Goal: Information Seeking & Learning: Compare options

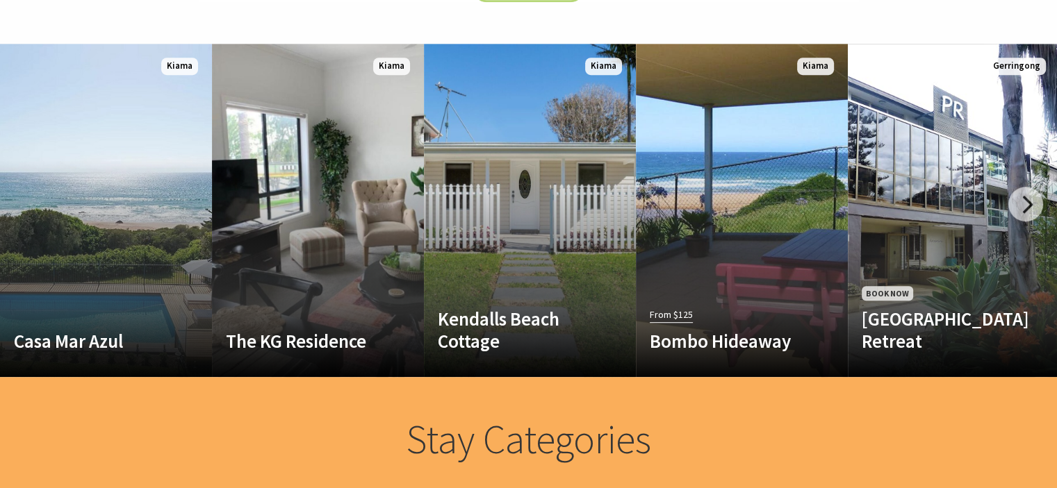
scroll to position [806, 0]
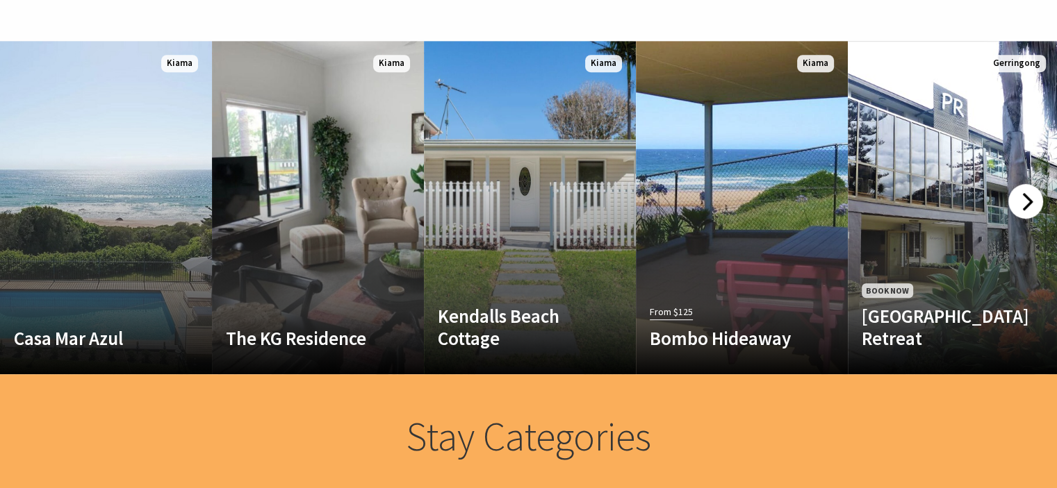
click at [1019, 199] on div at bounding box center [1025, 201] width 35 height 35
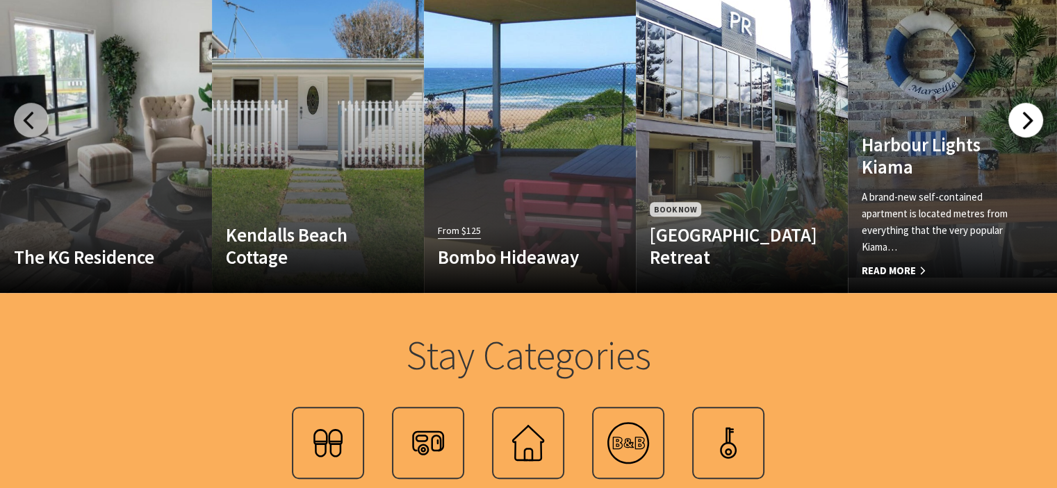
scroll to position [889, 0]
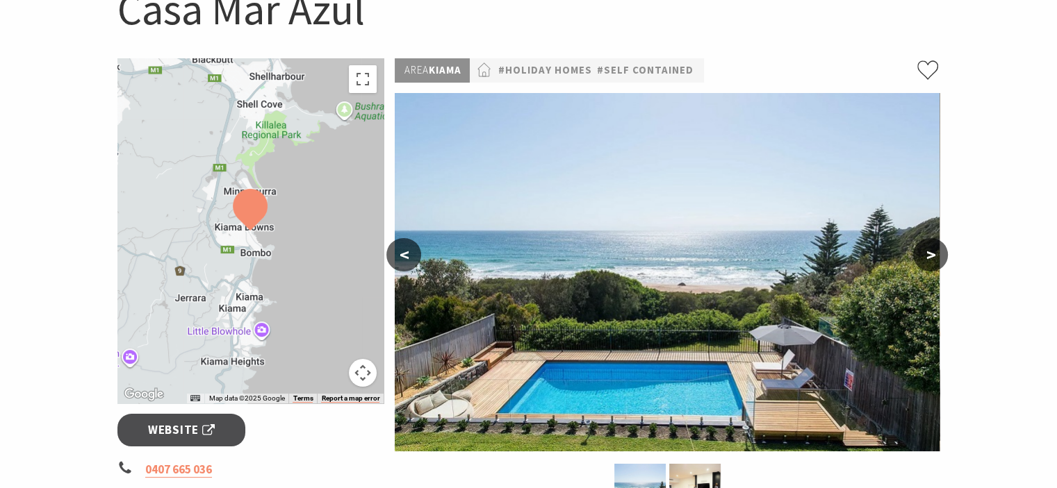
scroll to position [167, 0]
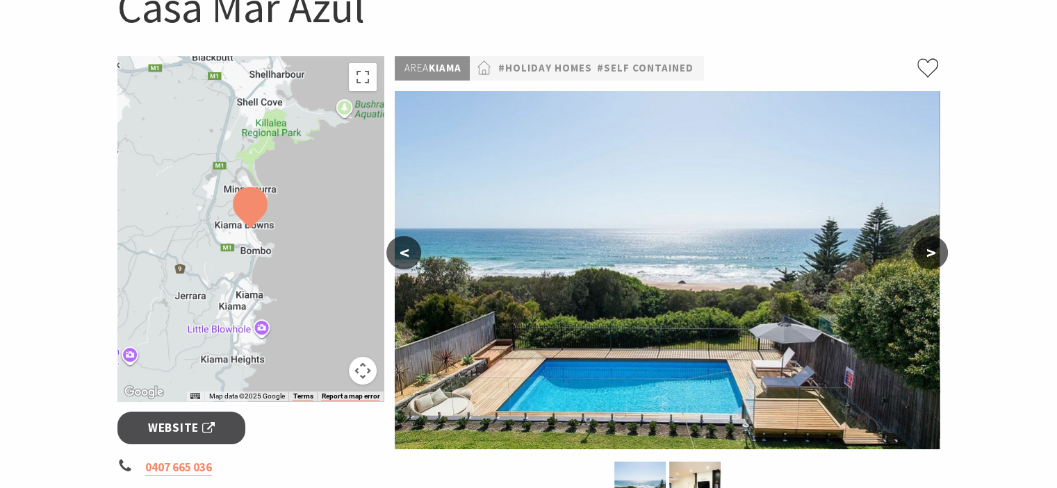
click at [939, 244] on button ">" at bounding box center [930, 252] width 35 height 33
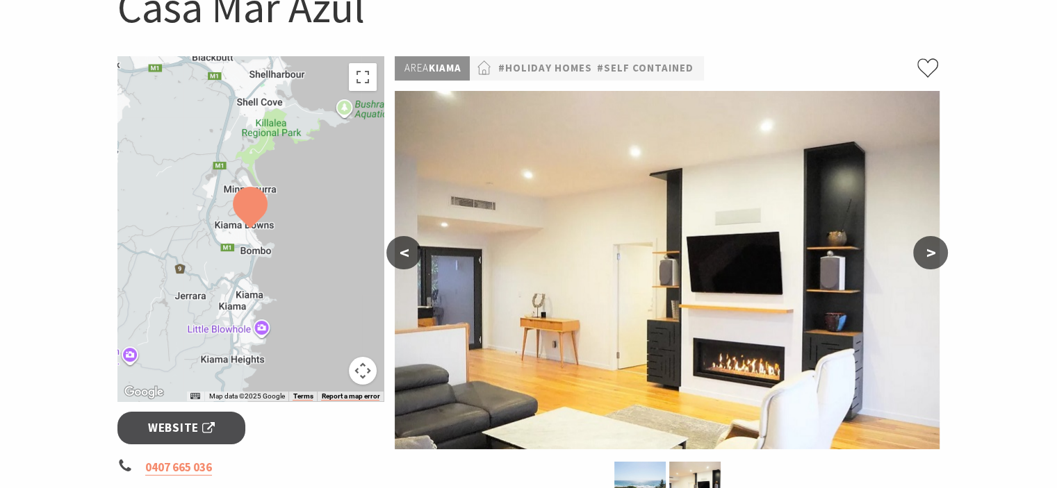
click at [928, 258] on button ">" at bounding box center [930, 252] width 35 height 33
click at [923, 258] on button ">" at bounding box center [930, 252] width 35 height 33
click at [923, 254] on button ">" at bounding box center [930, 252] width 35 height 33
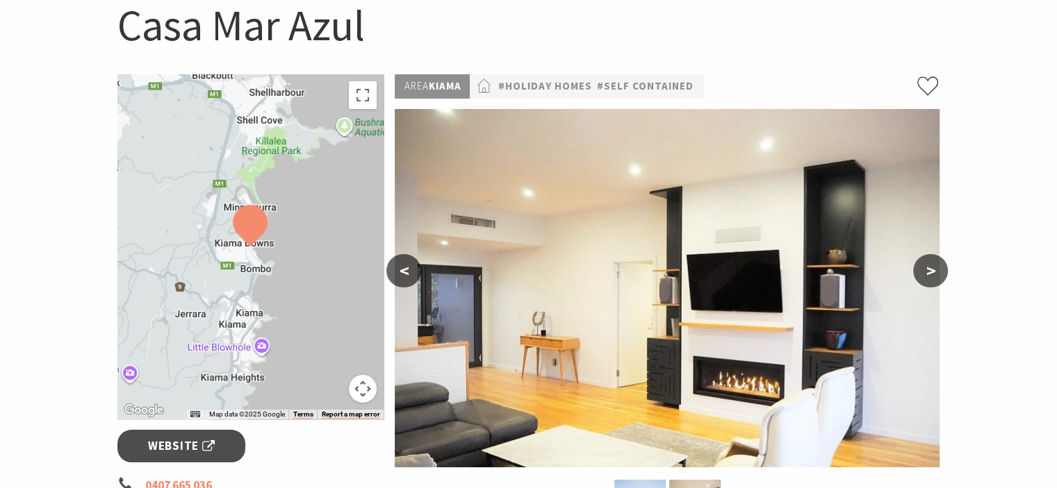
scroll to position [195, 0]
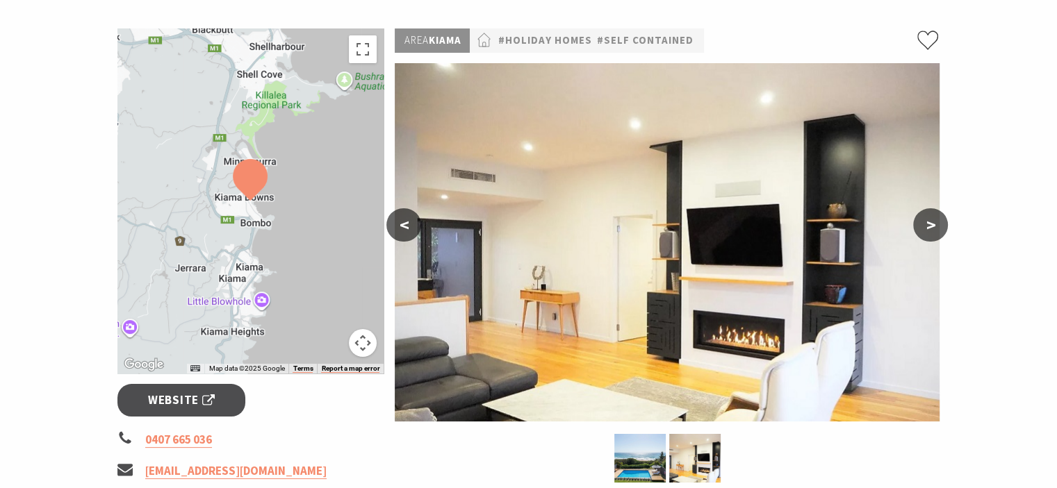
click at [920, 232] on button ">" at bounding box center [930, 224] width 35 height 33
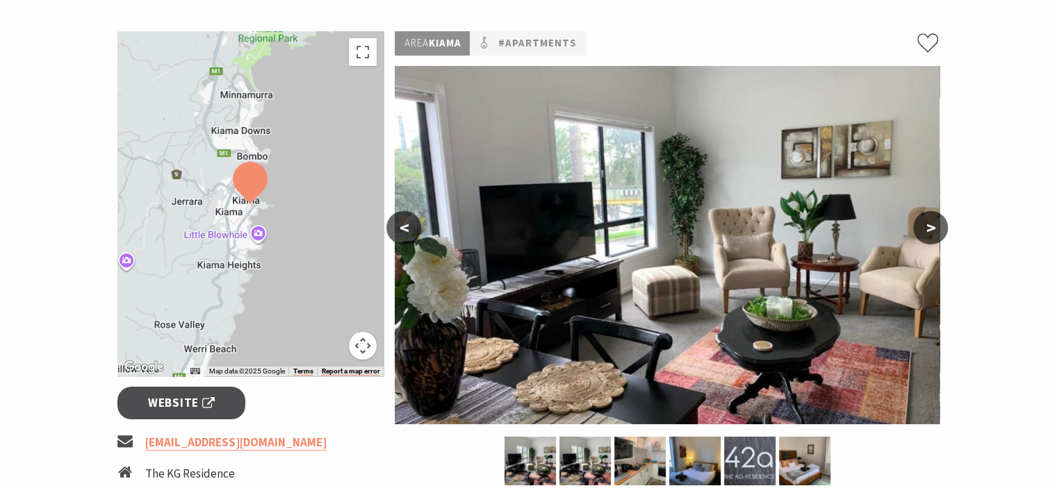
scroll to position [222, 0]
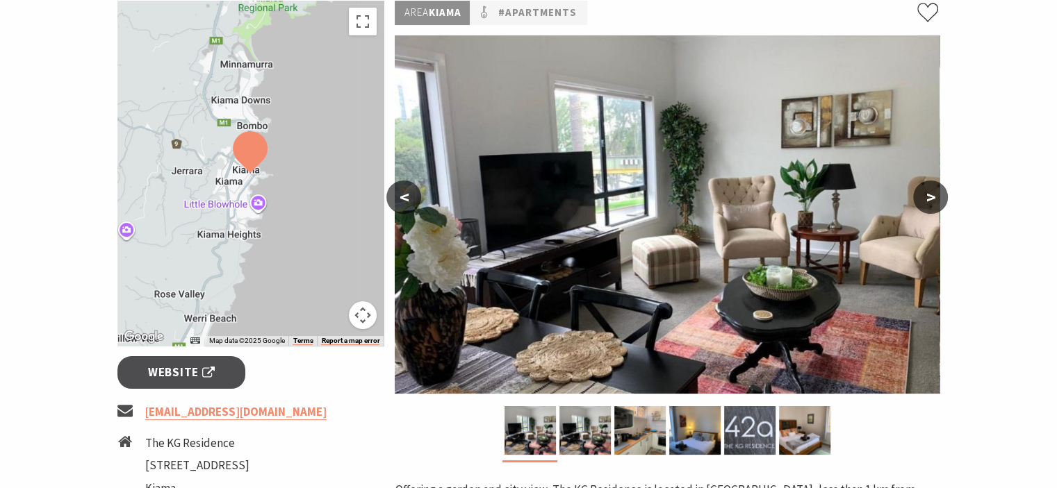
click at [931, 195] on button ">" at bounding box center [930, 197] width 35 height 33
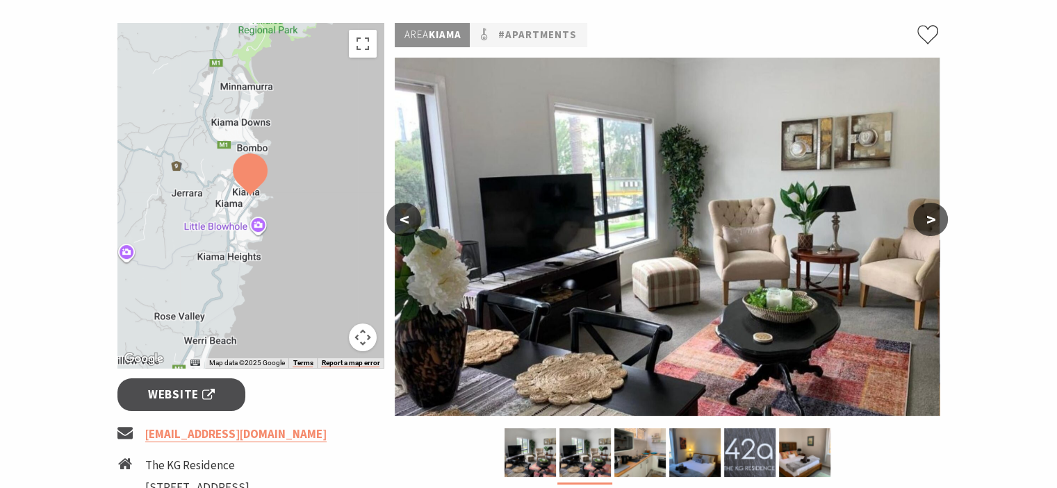
scroll to position [195, 0]
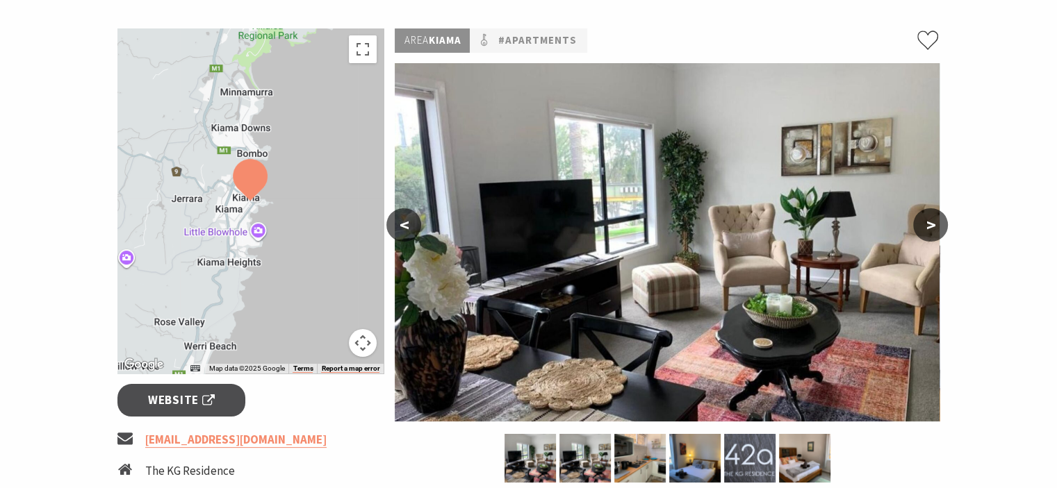
click at [927, 230] on button ">" at bounding box center [930, 224] width 35 height 33
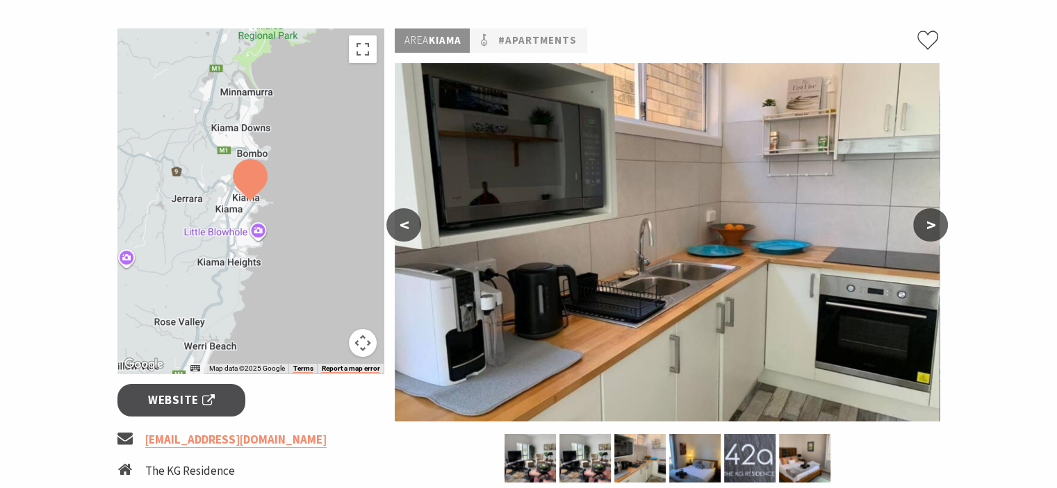
click at [927, 230] on button ">" at bounding box center [930, 224] width 35 height 33
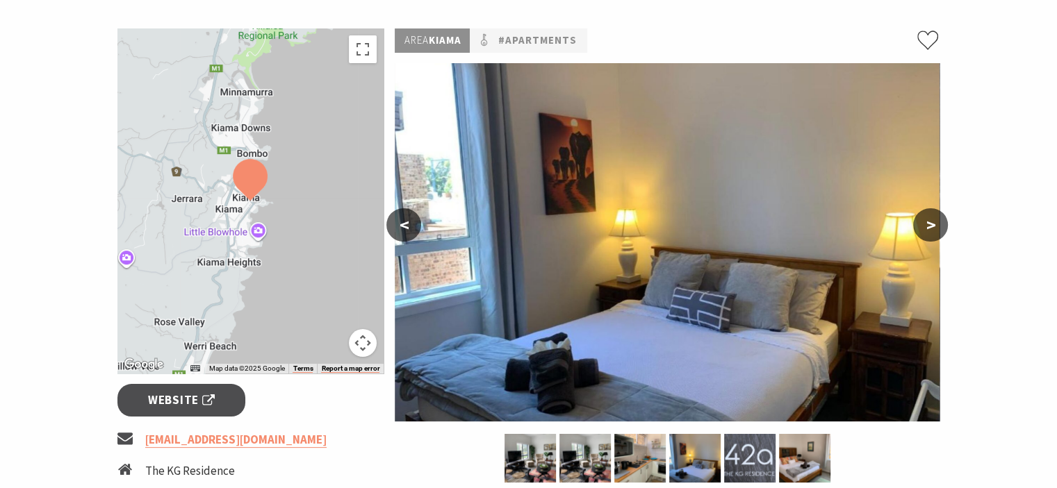
click at [927, 230] on button ">" at bounding box center [930, 224] width 35 height 33
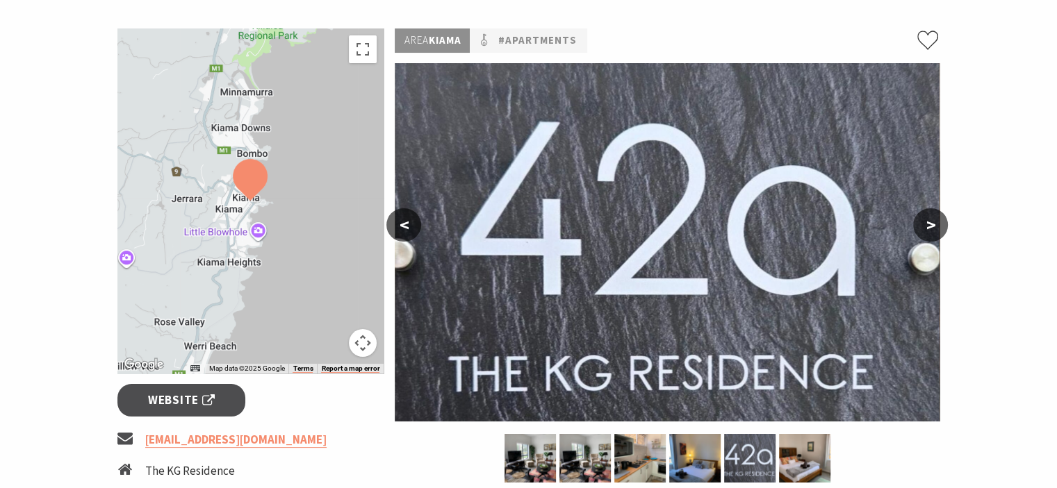
click at [927, 230] on button ">" at bounding box center [930, 224] width 35 height 33
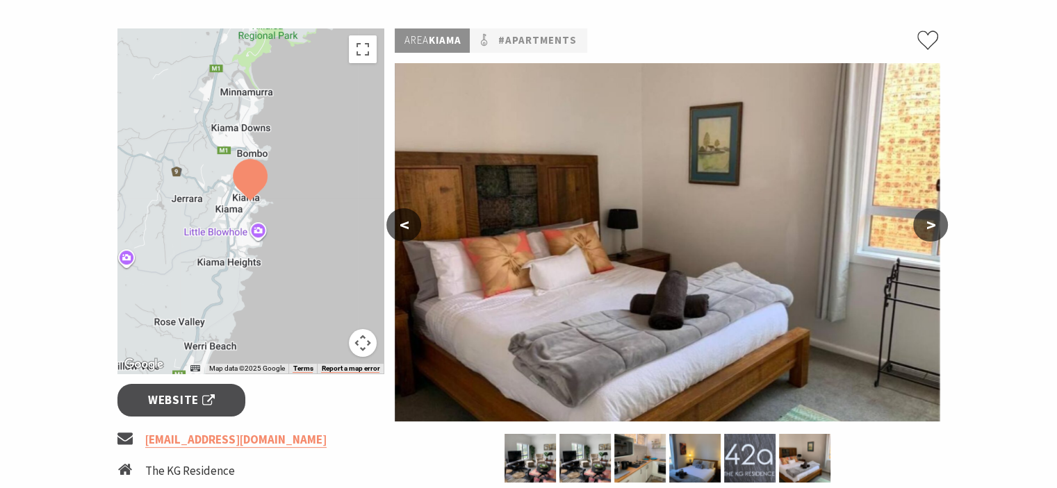
click at [927, 230] on button ">" at bounding box center [930, 224] width 35 height 33
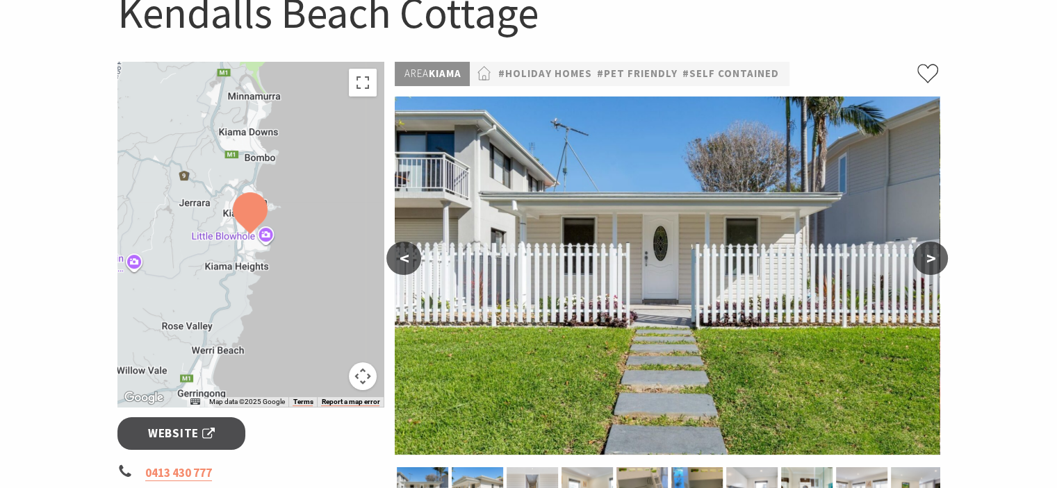
scroll to position [167, 0]
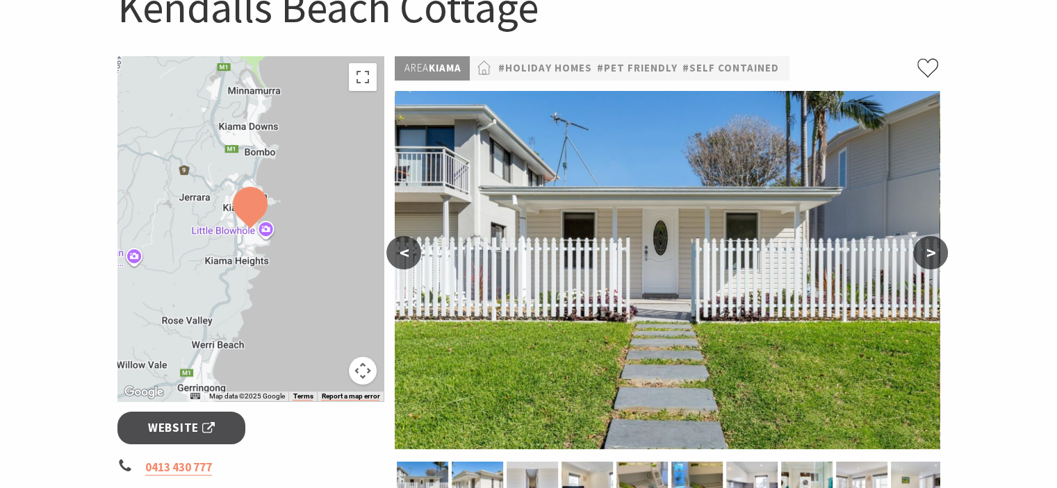
click at [941, 249] on button ">" at bounding box center [930, 252] width 35 height 33
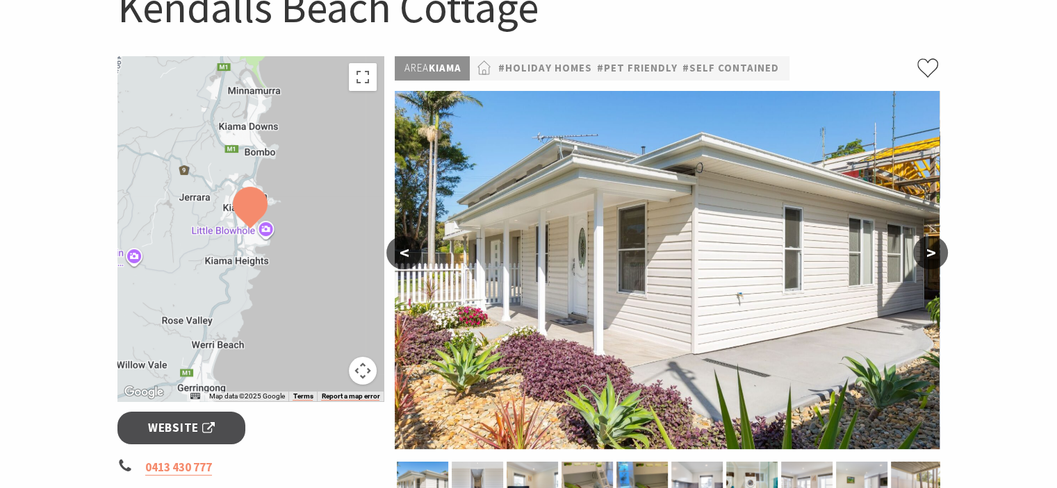
click at [935, 249] on button ">" at bounding box center [930, 252] width 35 height 33
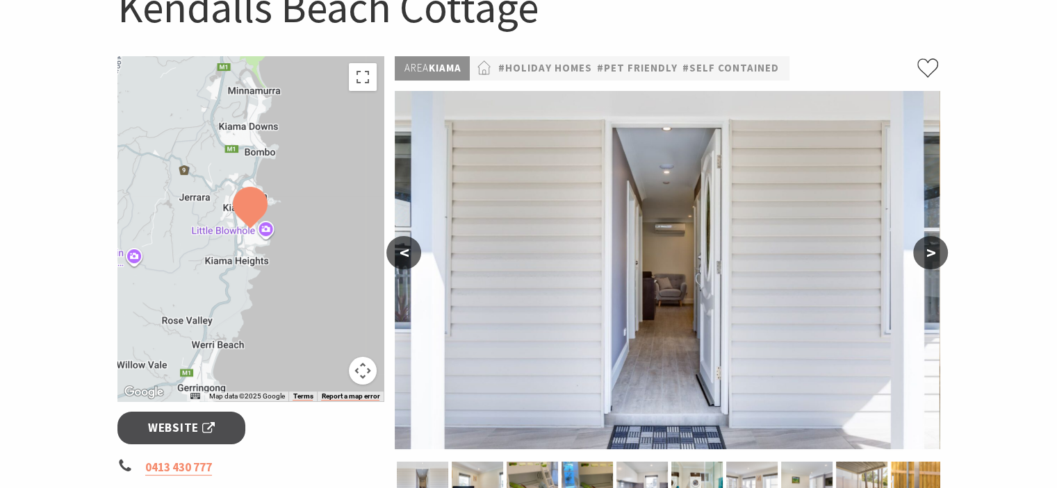
click at [935, 249] on button ">" at bounding box center [930, 252] width 35 height 33
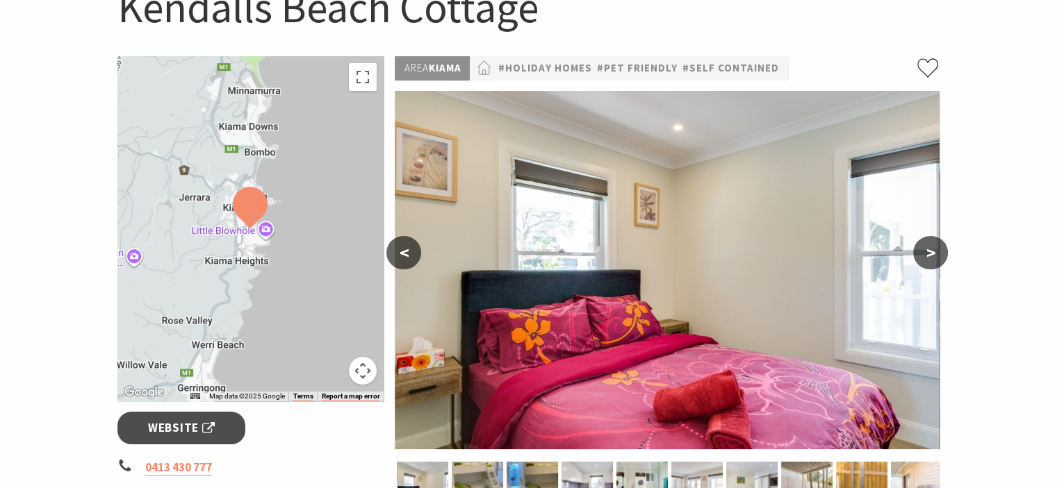
click at [935, 249] on button ">" at bounding box center [930, 252] width 35 height 33
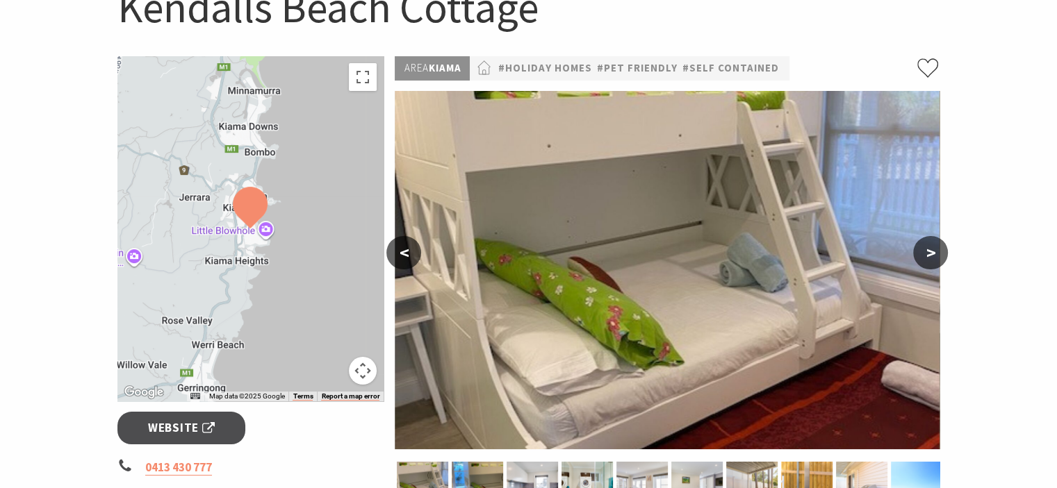
click at [935, 249] on button ">" at bounding box center [930, 252] width 35 height 33
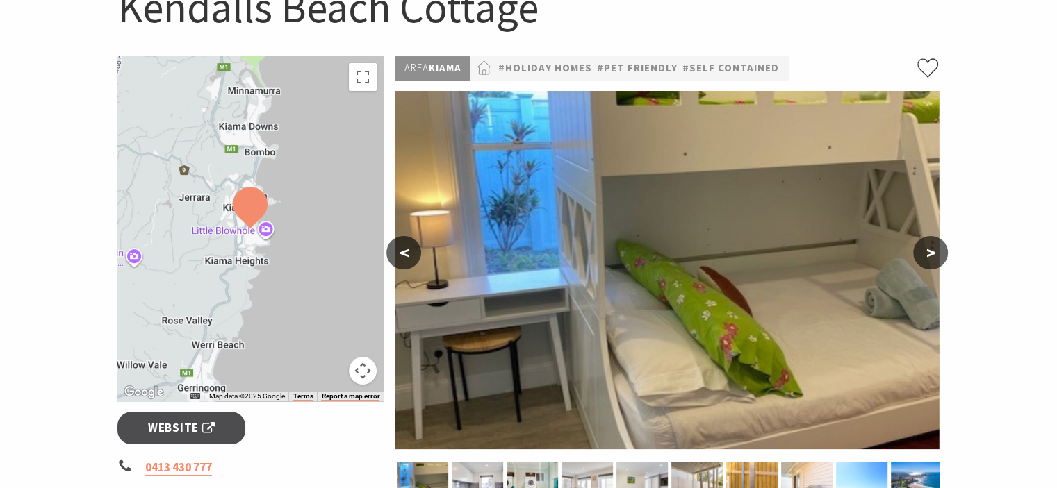
click at [935, 249] on button ">" at bounding box center [930, 252] width 35 height 33
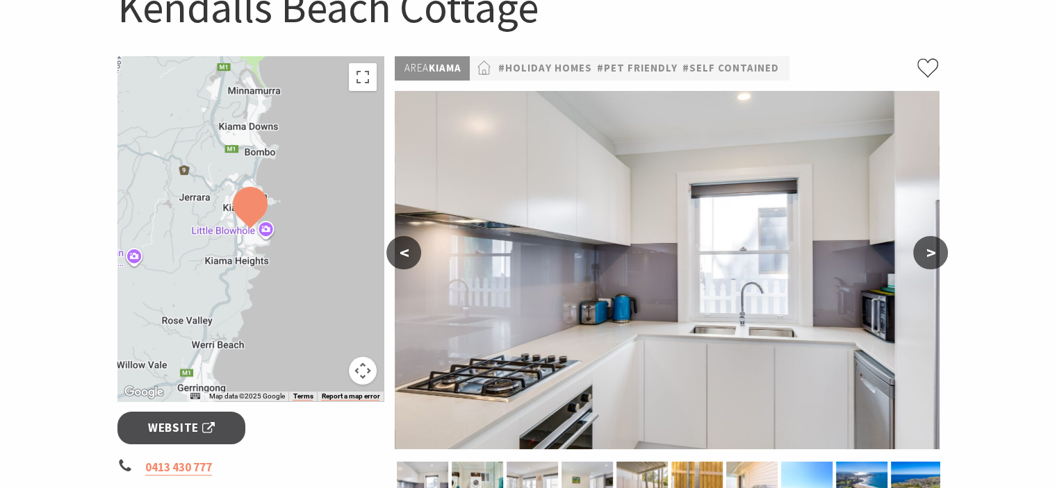
click at [935, 249] on button ">" at bounding box center [930, 252] width 35 height 33
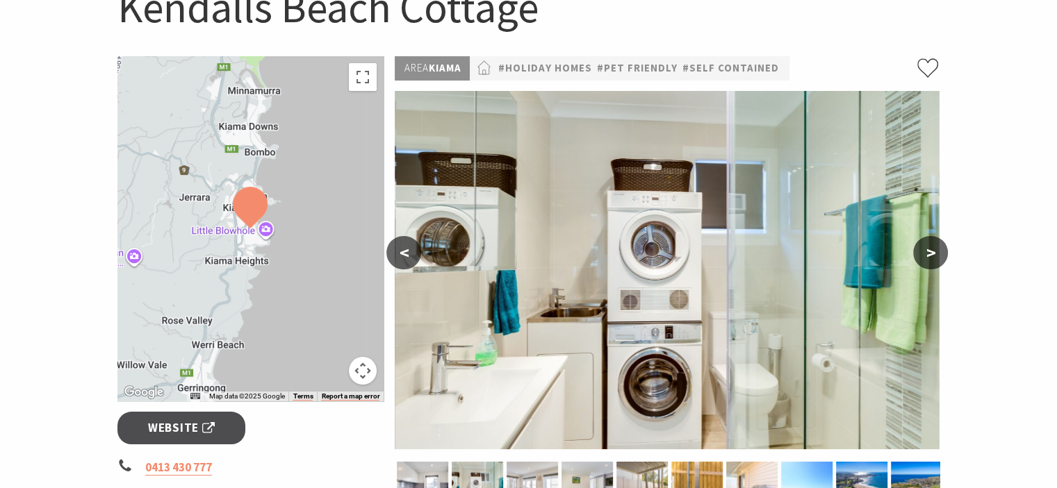
click at [935, 249] on button ">" at bounding box center [930, 252] width 35 height 33
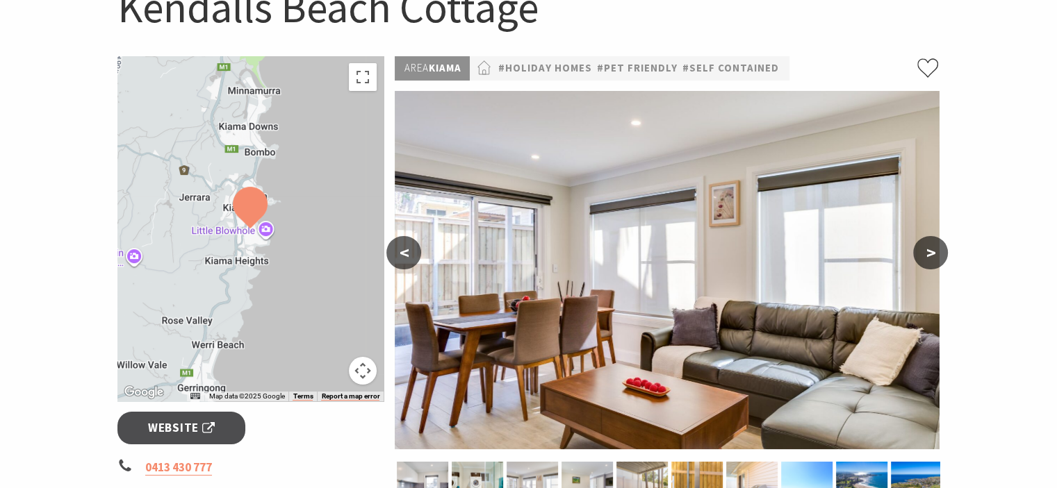
click at [935, 249] on button ">" at bounding box center [930, 252] width 35 height 33
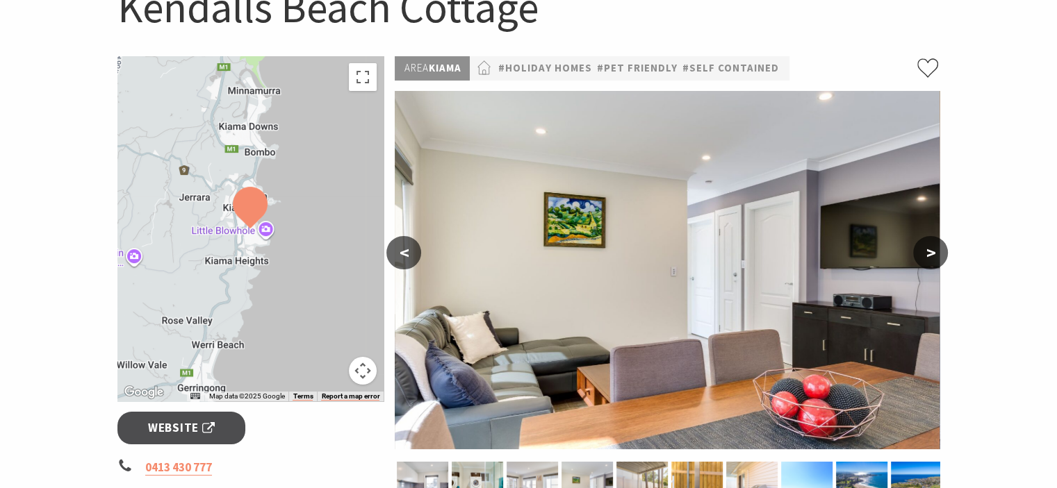
click at [935, 249] on button ">" at bounding box center [930, 252] width 35 height 33
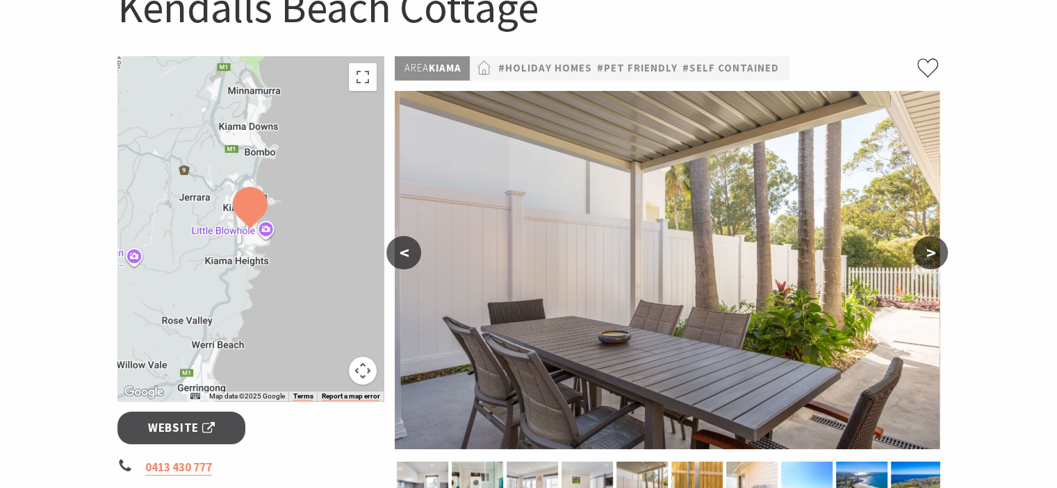
click at [935, 249] on button ">" at bounding box center [930, 252] width 35 height 33
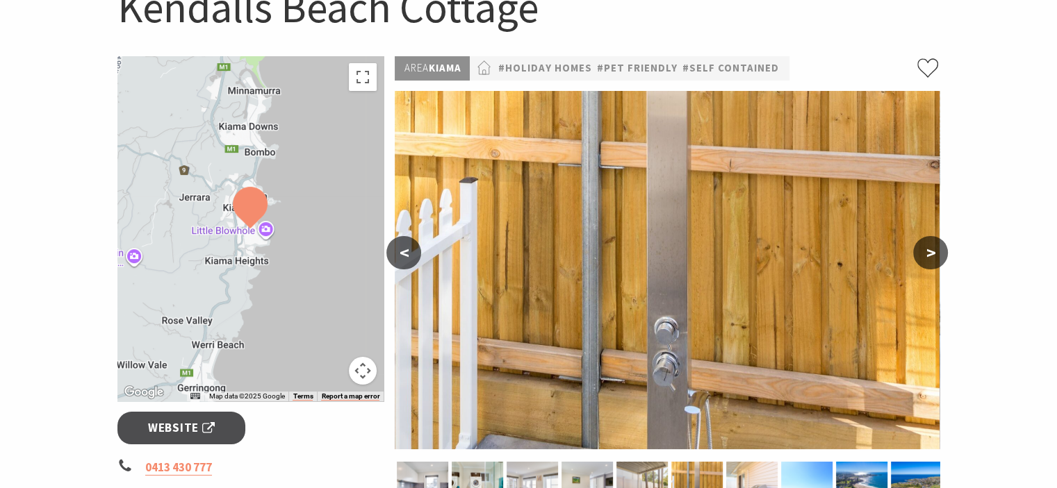
click at [935, 249] on button ">" at bounding box center [930, 252] width 35 height 33
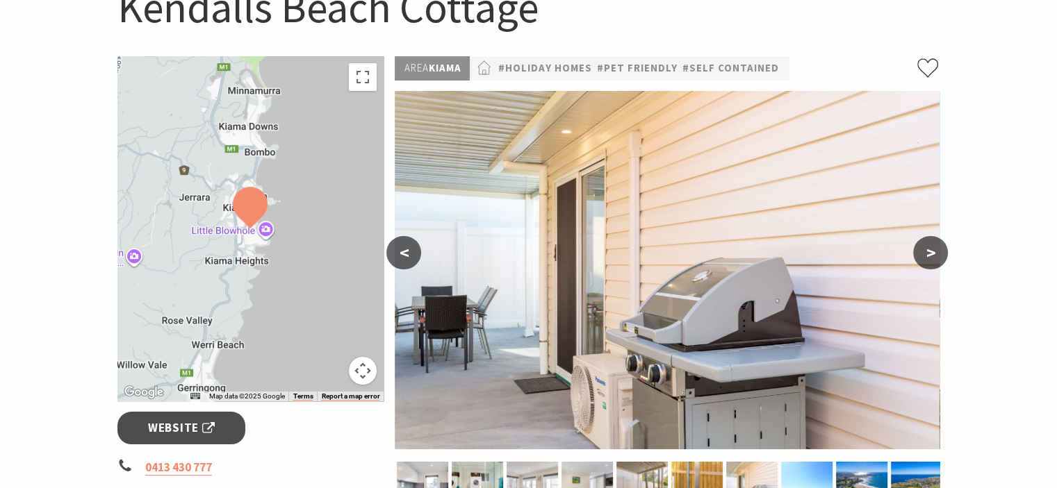
click at [935, 249] on button ">" at bounding box center [930, 252] width 35 height 33
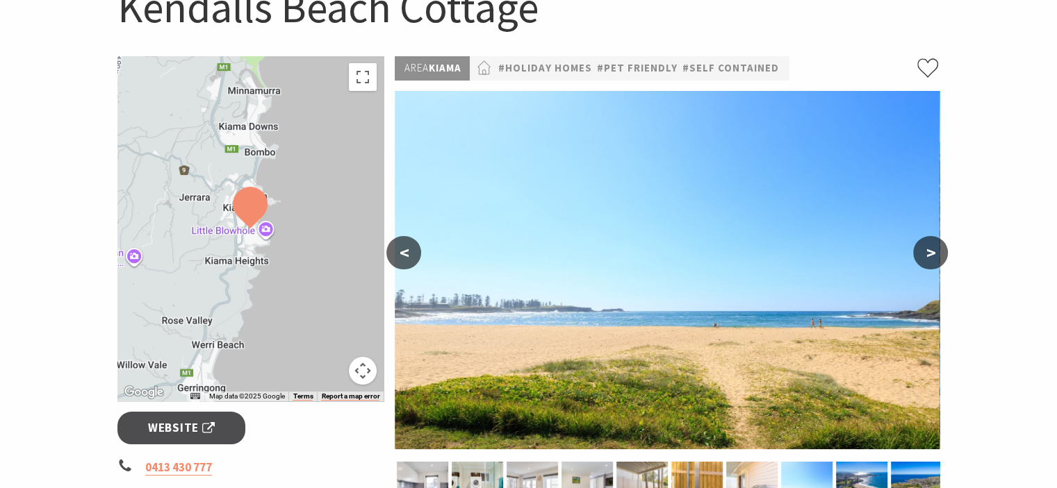
click at [935, 249] on button ">" at bounding box center [930, 252] width 35 height 33
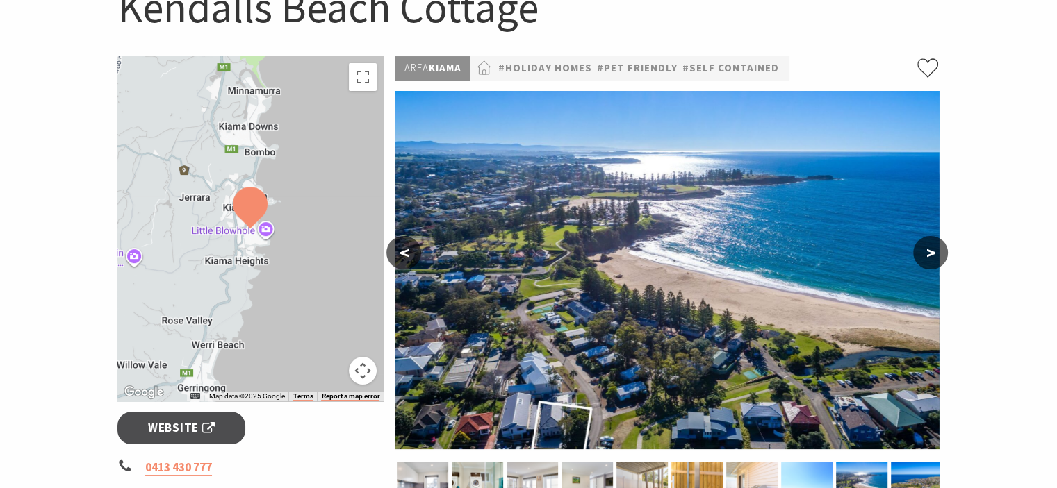
click at [935, 249] on button ">" at bounding box center [930, 252] width 35 height 33
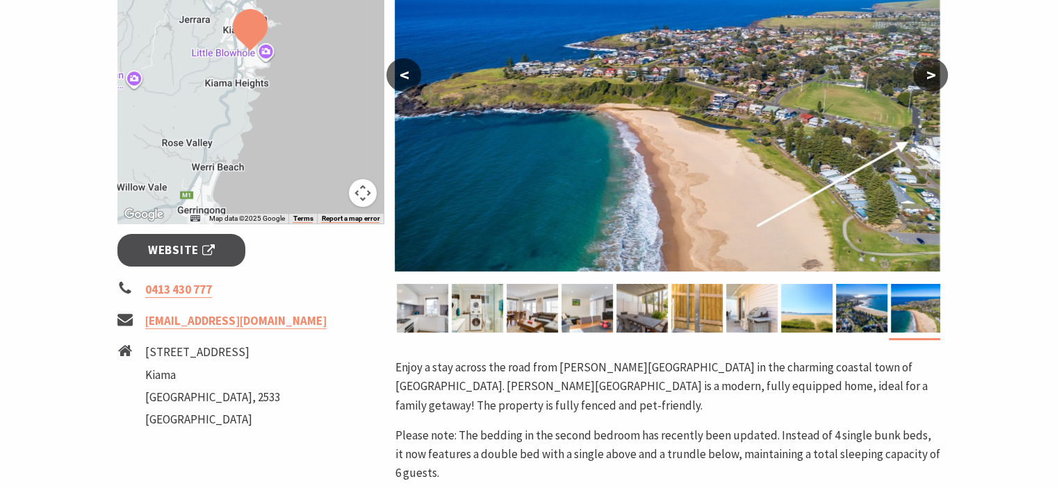
scroll to position [389, 0]
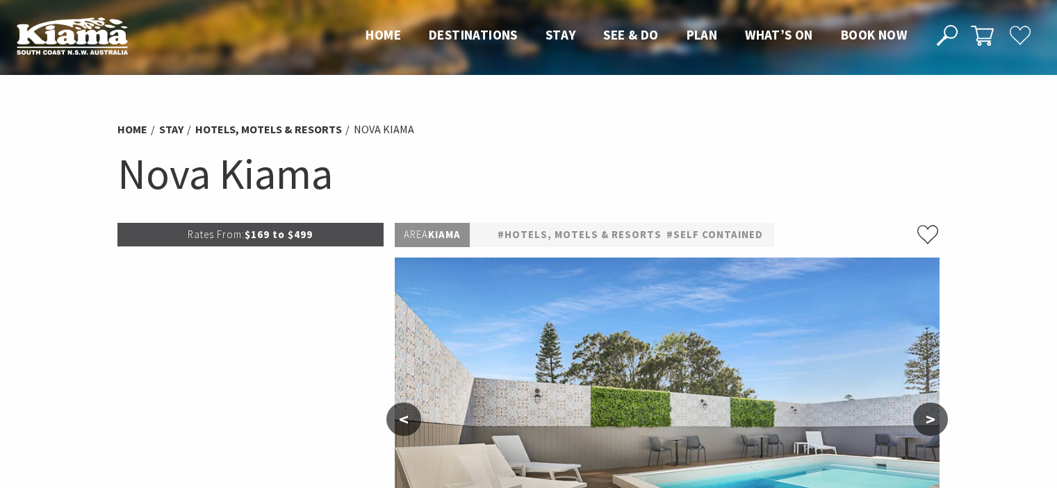
select select "3"
select select "2"
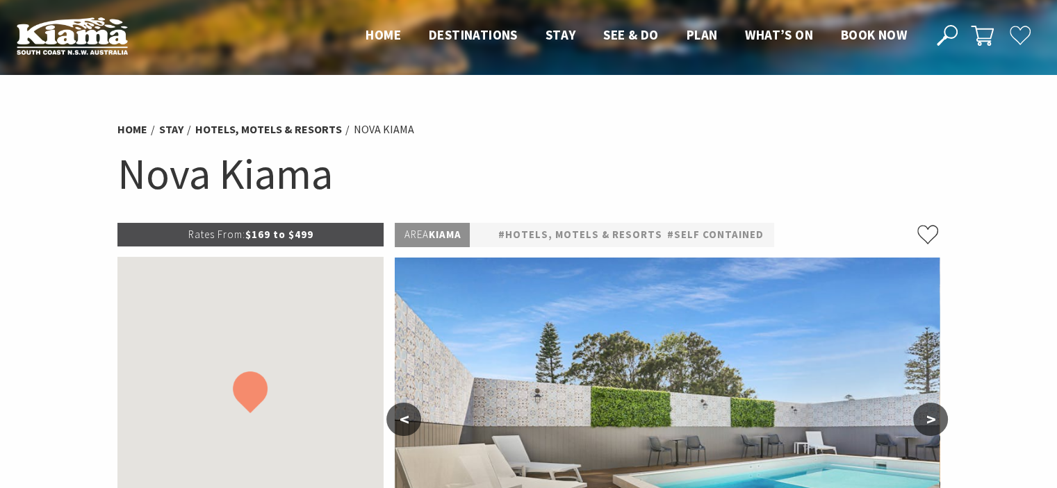
select select "3"
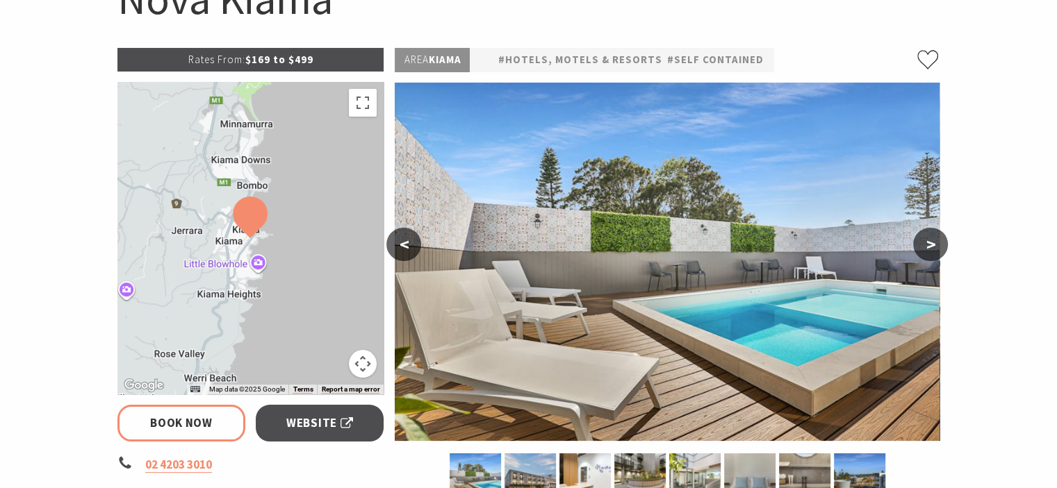
scroll to position [195, 0]
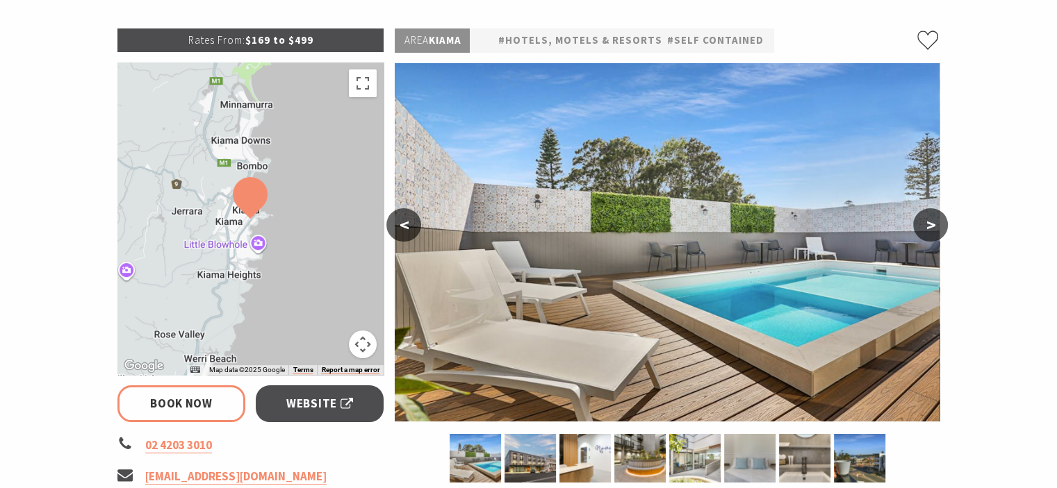
click at [929, 221] on button ">" at bounding box center [930, 224] width 35 height 33
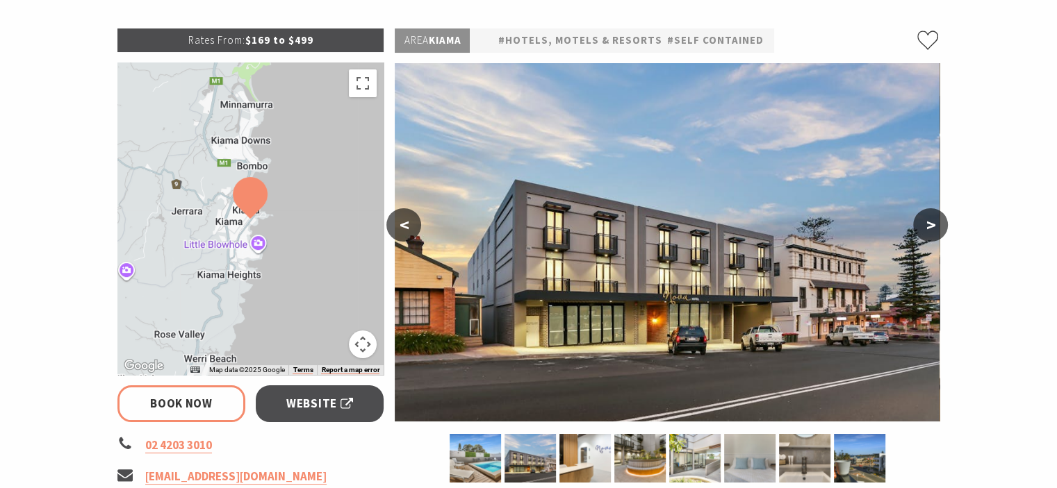
click at [929, 221] on button ">" at bounding box center [930, 224] width 35 height 33
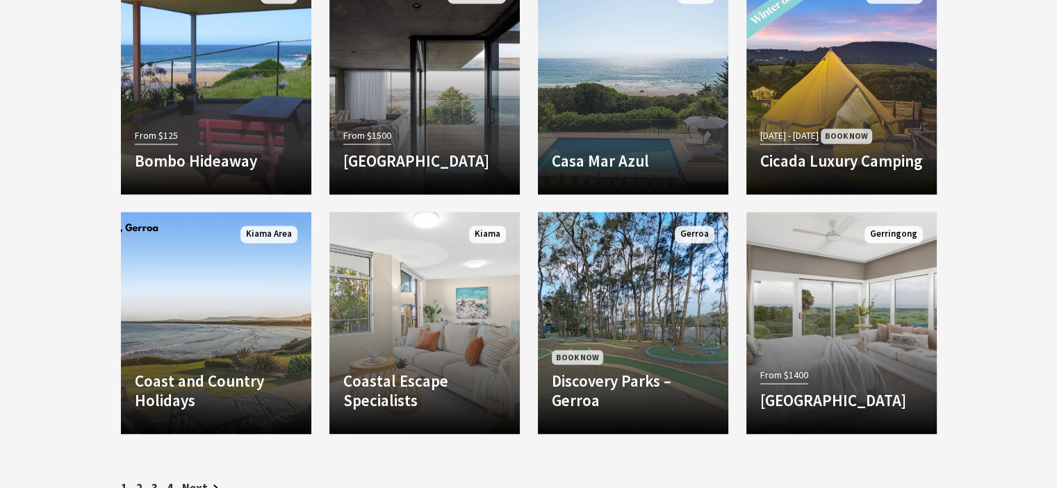
scroll to position [2085, 0]
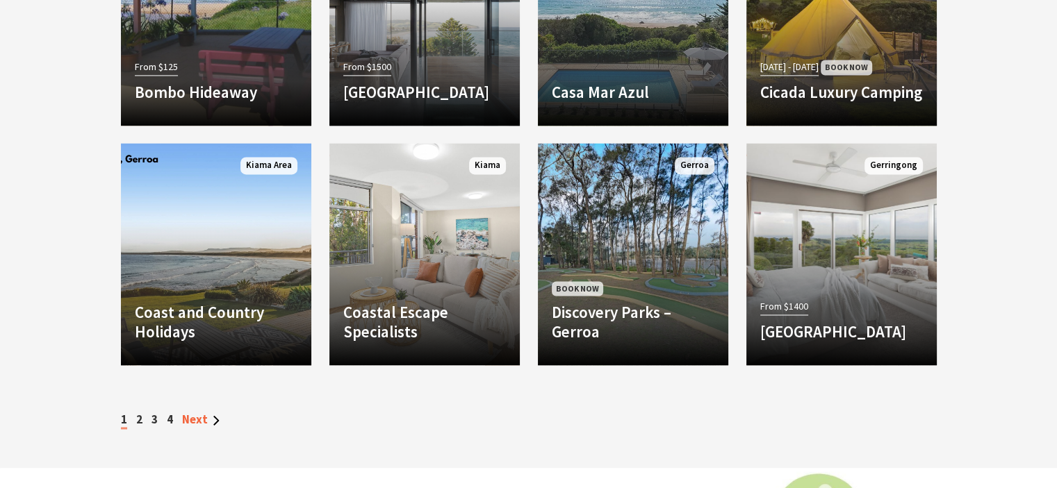
click at [190, 416] on link "Next" at bounding box center [201, 419] width 38 height 15
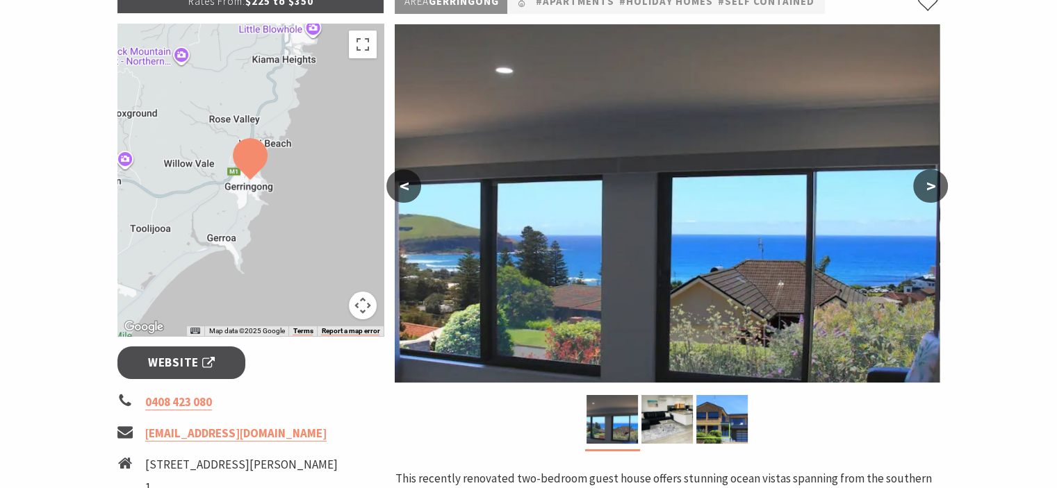
scroll to position [233, 0]
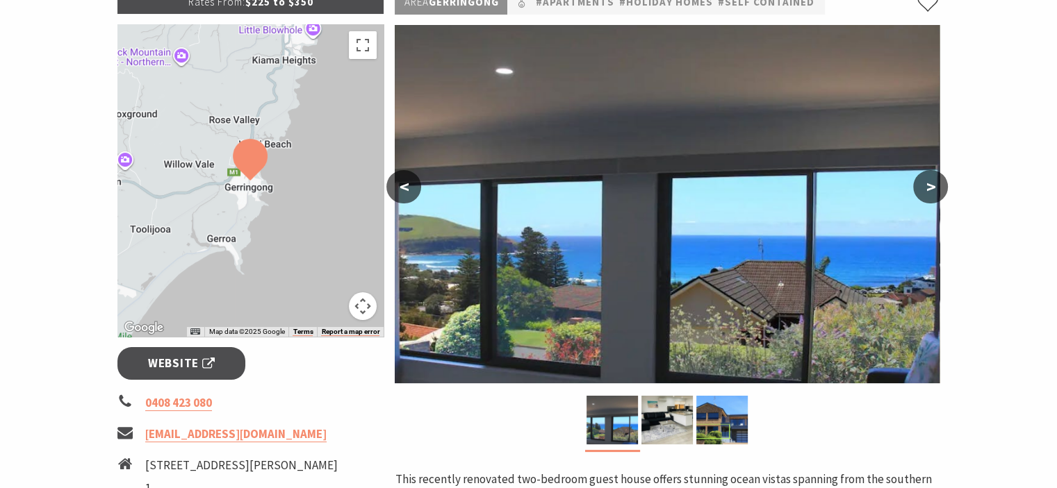
click at [932, 186] on button ">" at bounding box center [930, 186] width 35 height 33
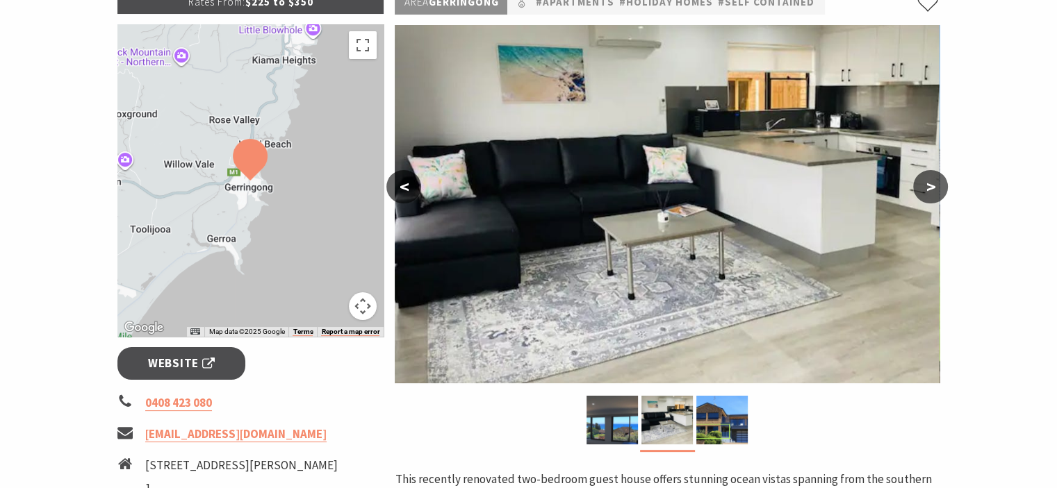
click at [932, 186] on button ">" at bounding box center [930, 186] width 35 height 33
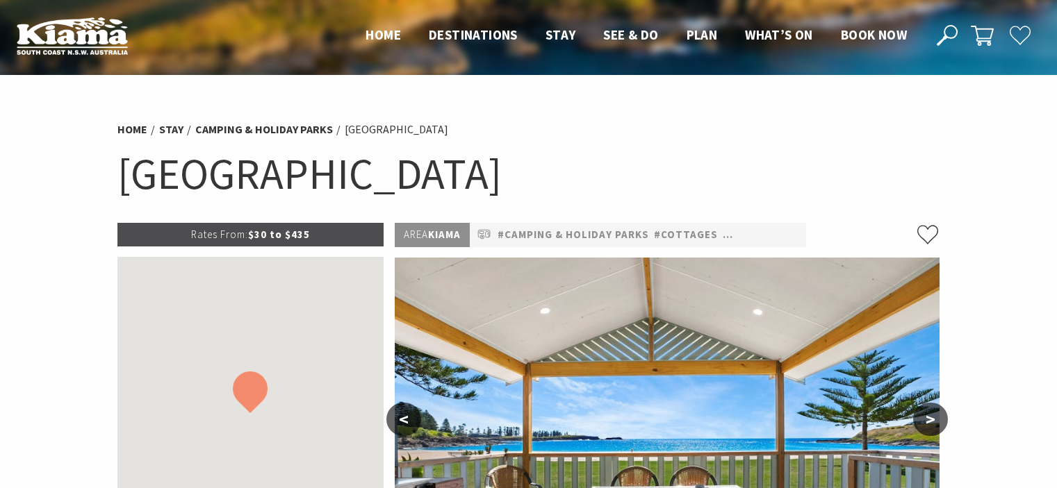
select select "3"
select select "2"
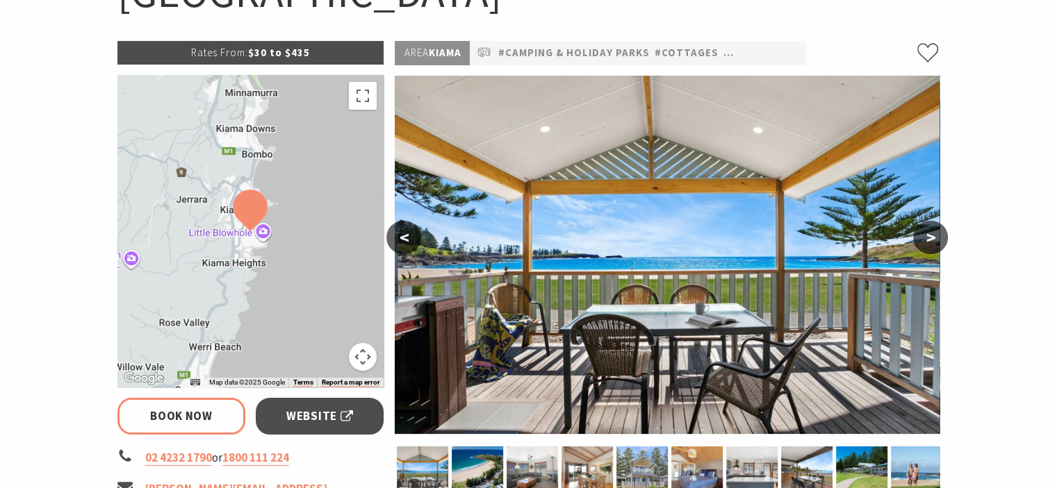
scroll to position [222, 0]
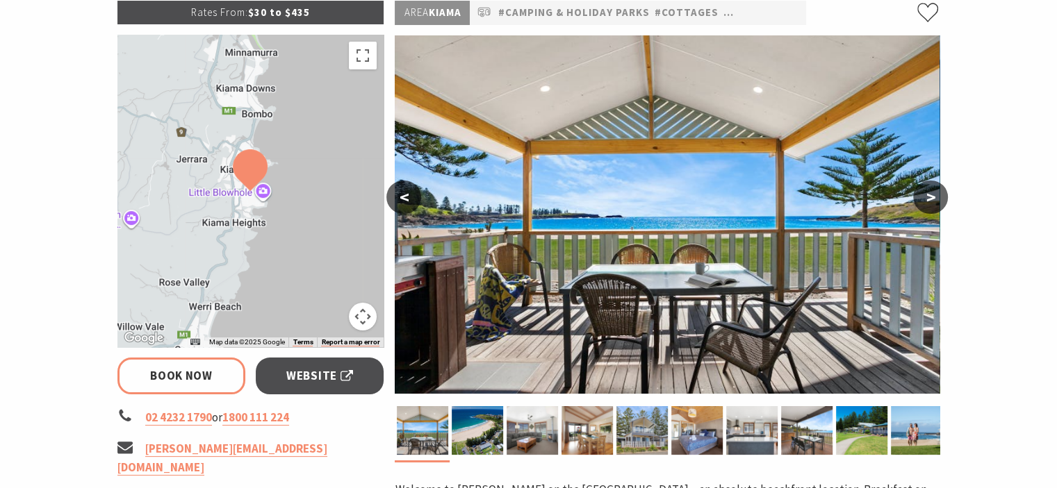
click at [919, 197] on button ">" at bounding box center [930, 197] width 35 height 33
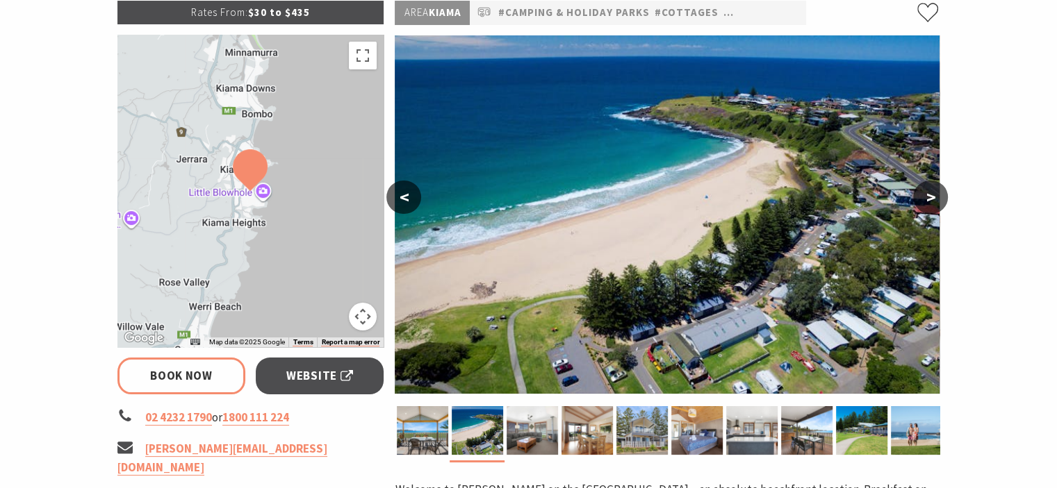
click at [925, 197] on button ">" at bounding box center [930, 197] width 35 height 33
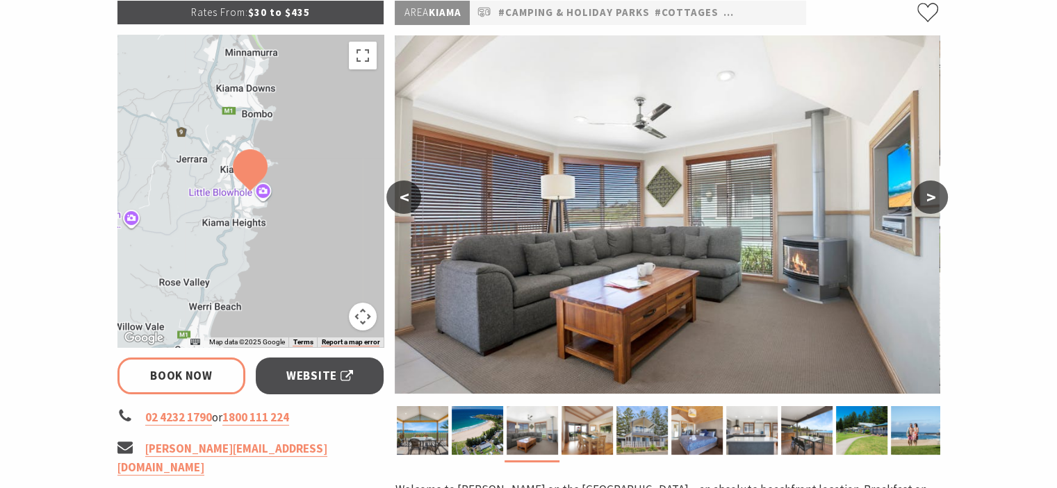
click at [925, 197] on button ">" at bounding box center [930, 197] width 35 height 33
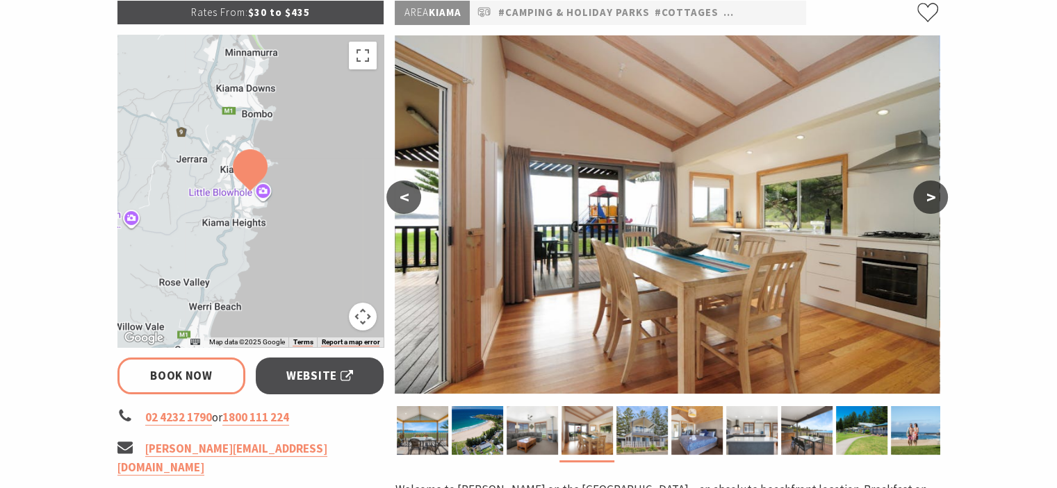
click at [925, 197] on button ">" at bounding box center [930, 197] width 35 height 33
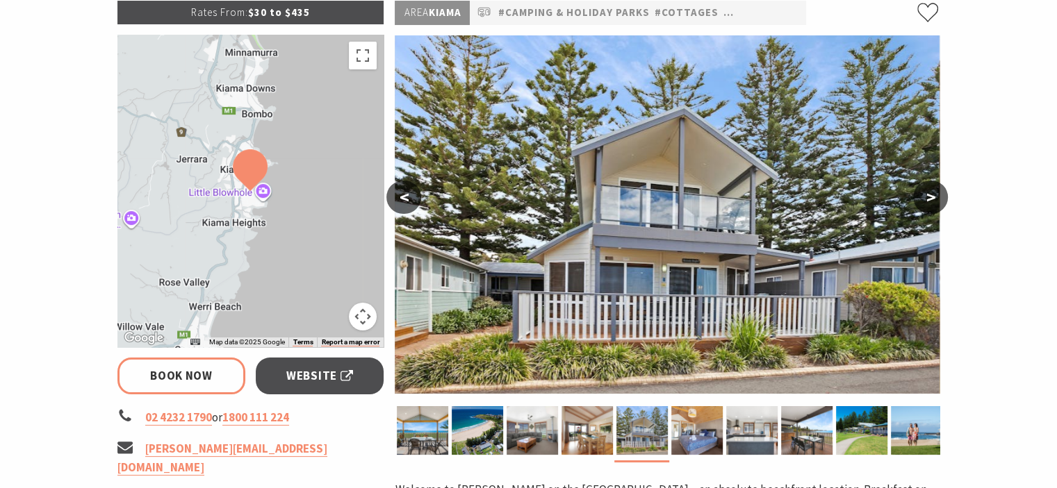
click at [925, 197] on button ">" at bounding box center [930, 197] width 35 height 33
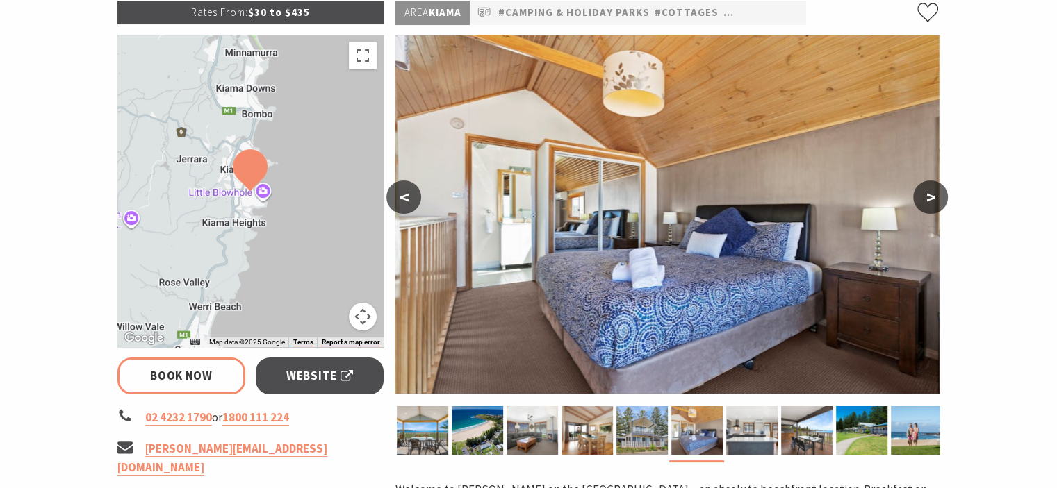
click at [925, 197] on button ">" at bounding box center [930, 197] width 35 height 33
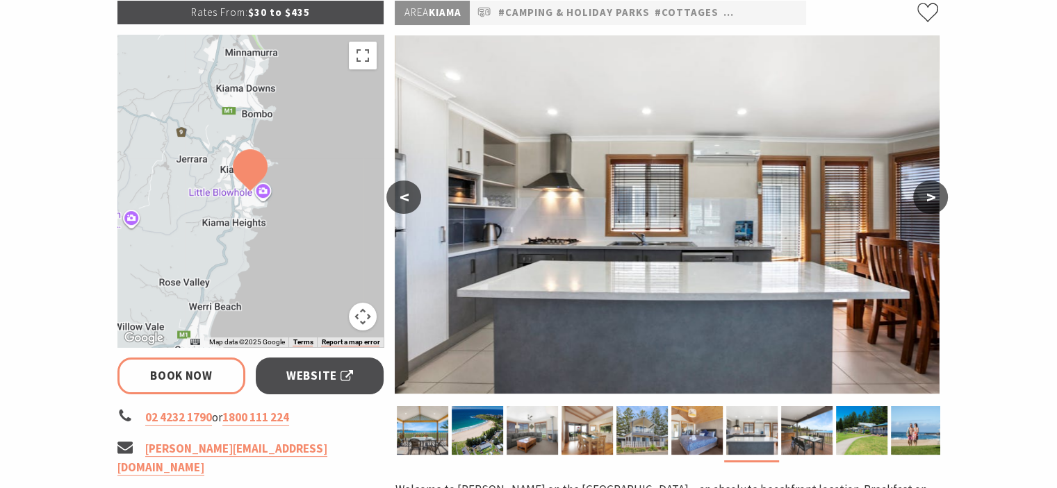
click at [925, 197] on button ">" at bounding box center [930, 197] width 35 height 33
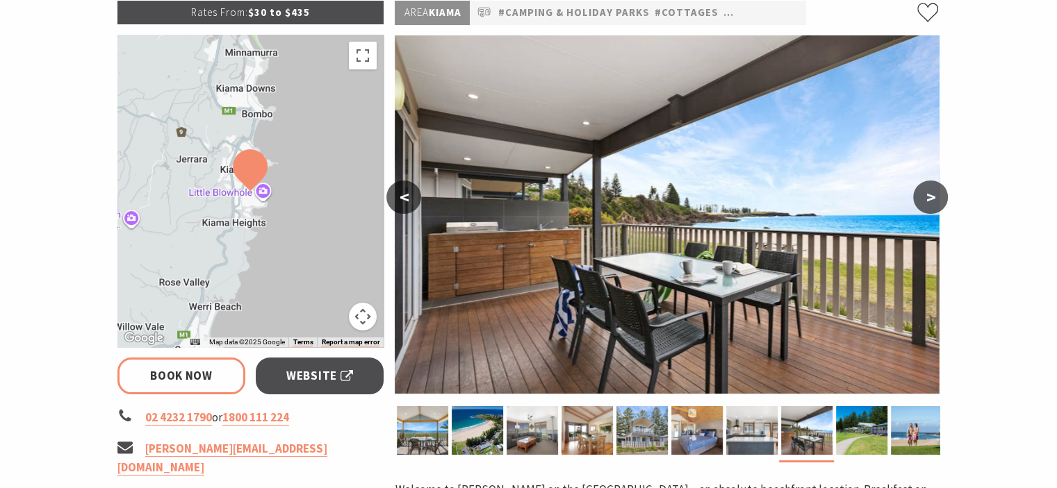
click at [925, 197] on button ">" at bounding box center [930, 197] width 35 height 33
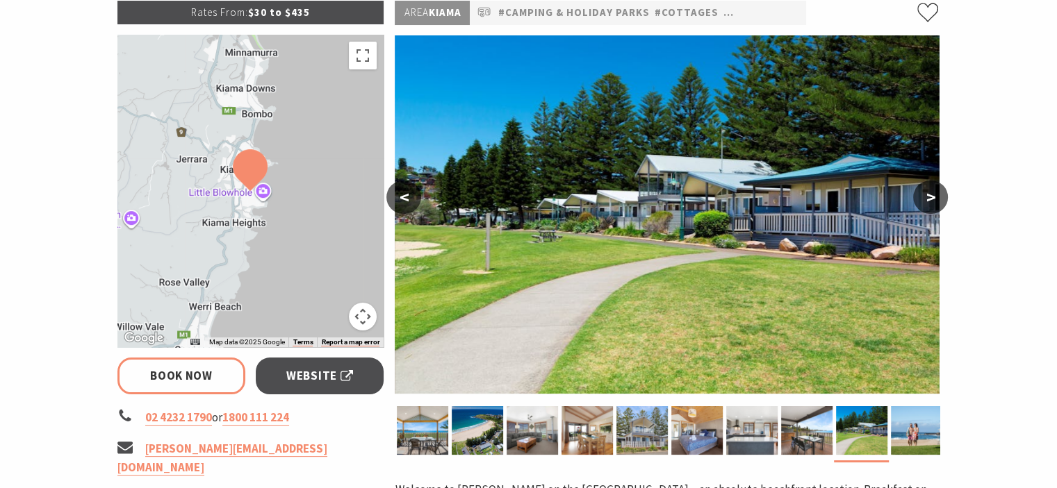
click at [925, 197] on button ">" at bounding box center [930, 197] width 35 height 33
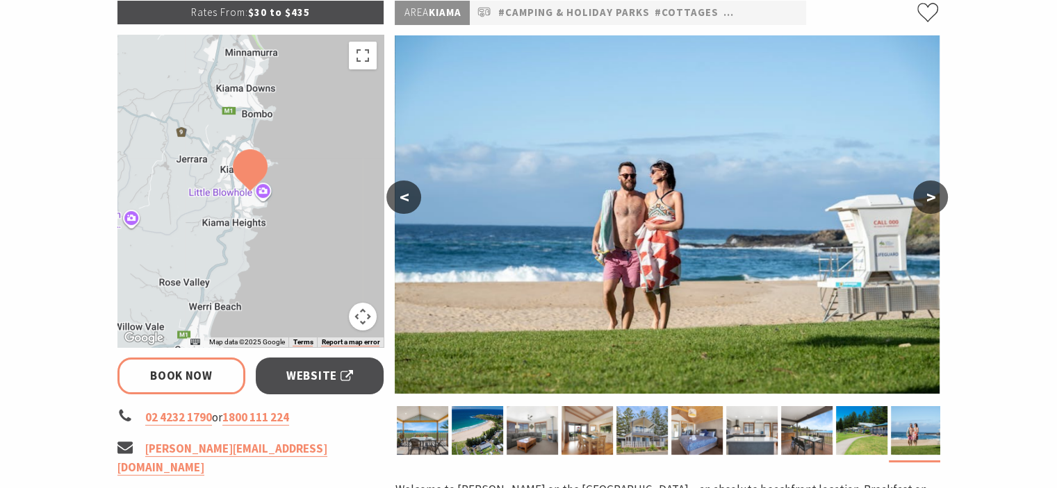
click at [925, 197] on button ">" at bounding box center [930, 197] width 35 height 33
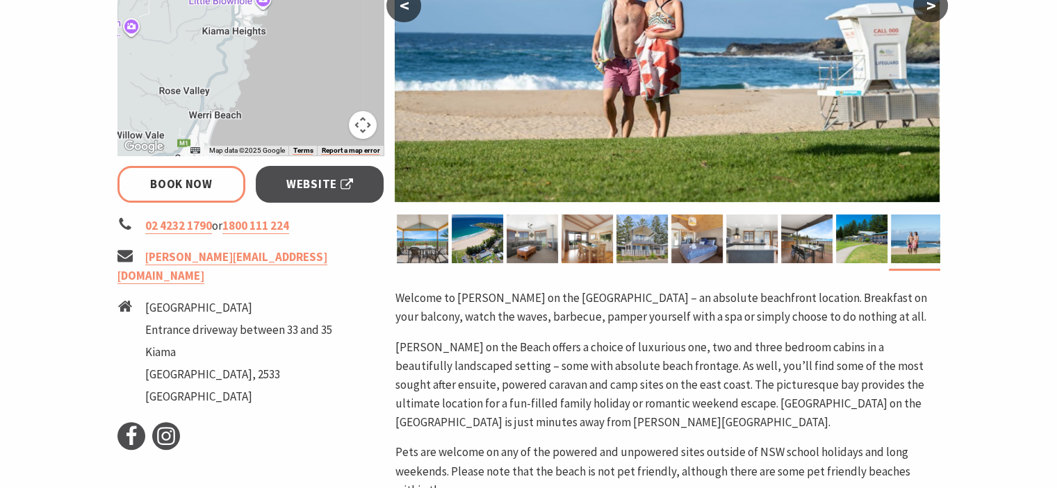
scroll to position [445, 0]
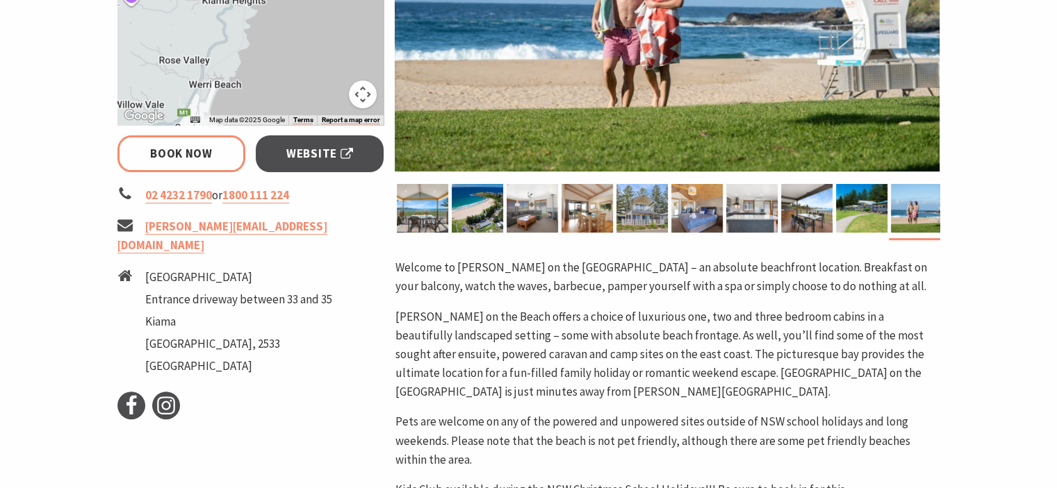
select select "3"
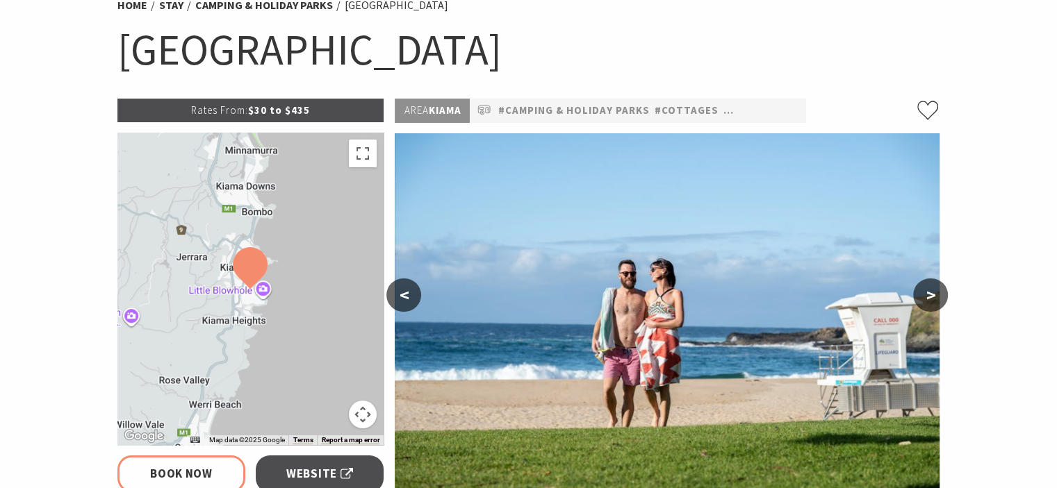
scroll to position [0, 0]
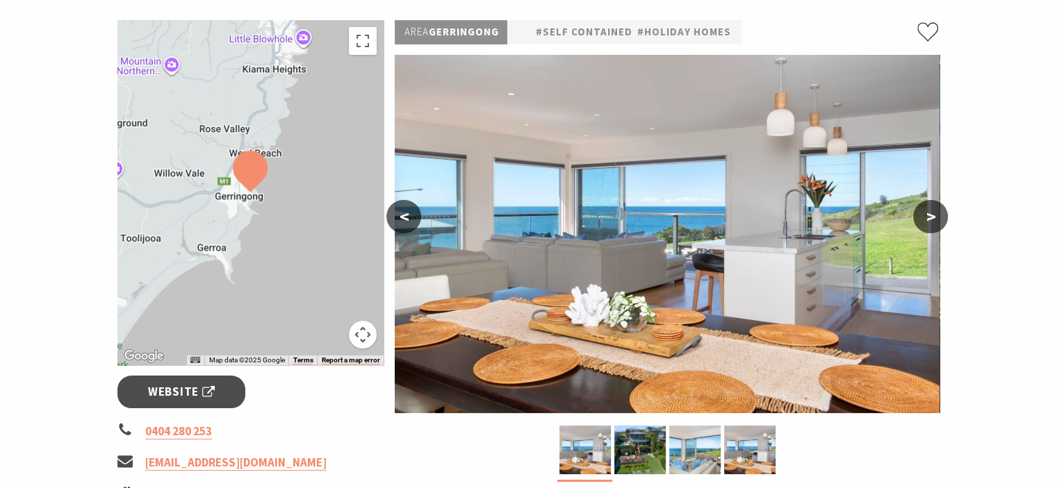
scroll to position [222, 0]
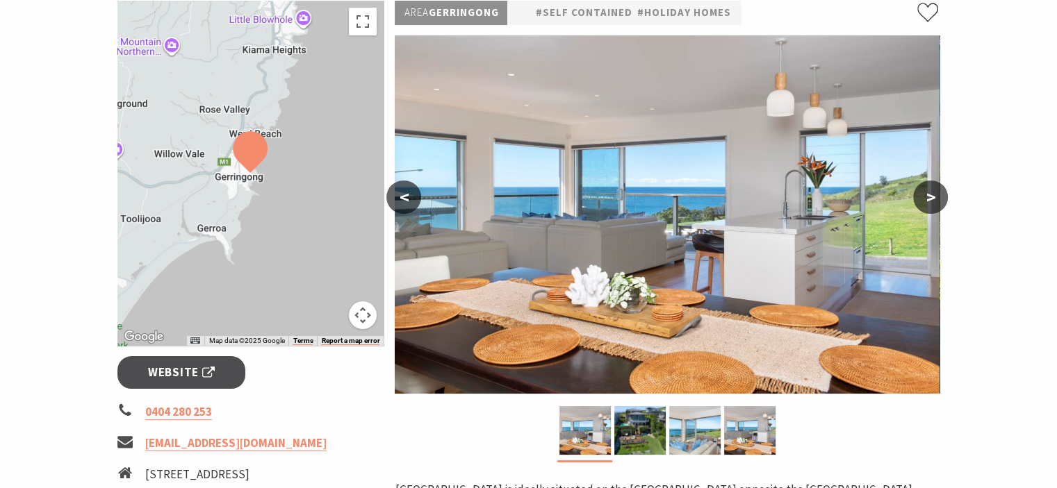
click at [928, 195] on button ">" at bounding box center [930, 197] width 35 height 33
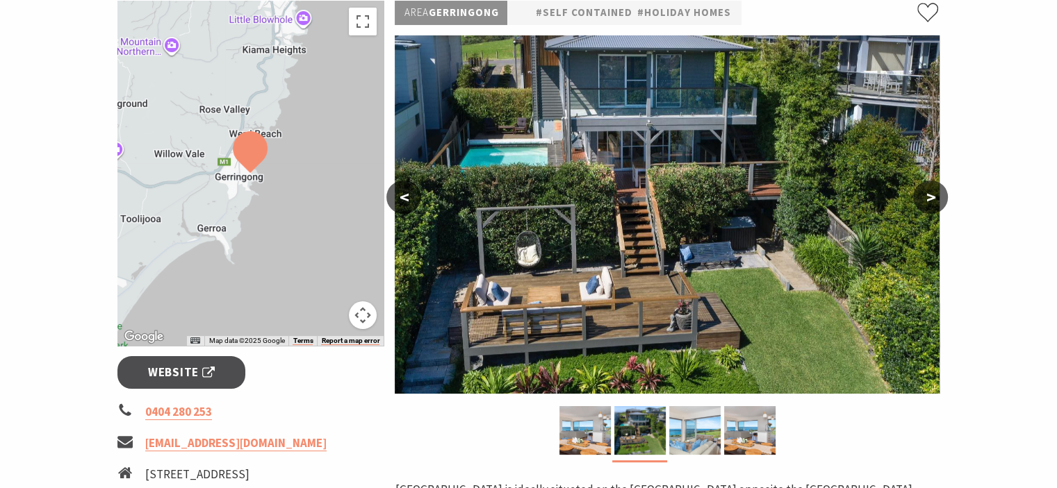
click at [928, 195] on button ">" at bounding box center [930, 197] width 35 height 33
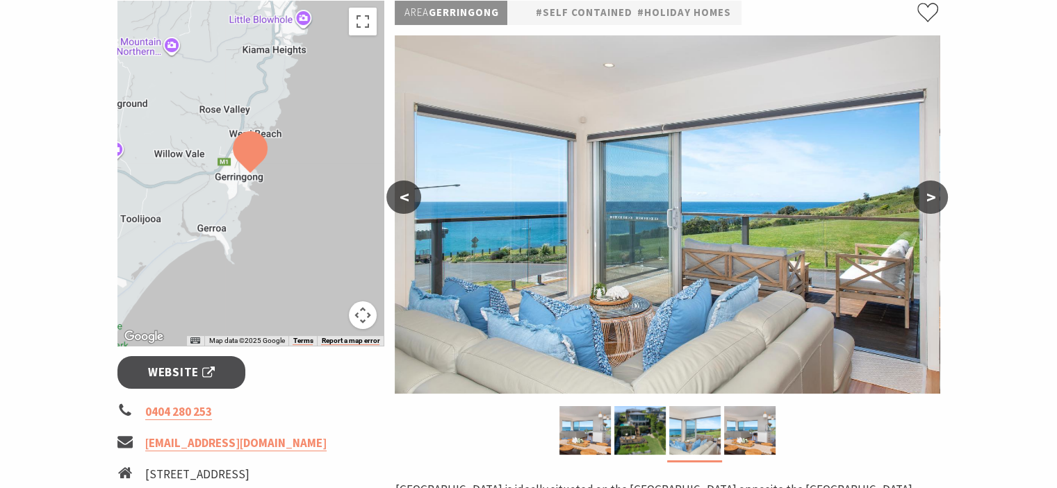
click at [928, 195] on button ">" at bounding box center [930, 197] width 35 height 33
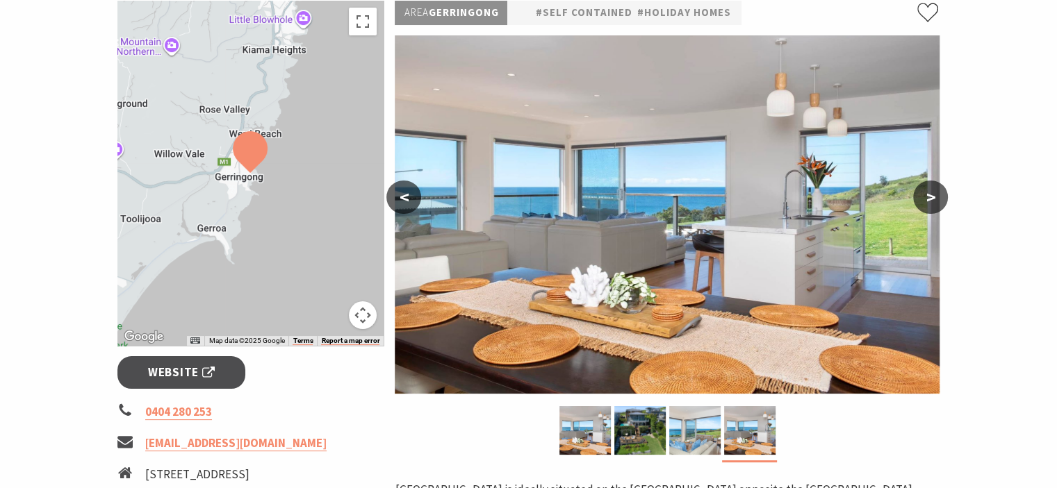
click at [928, 195] on button ">" at bounding box center [930, 197] width 35 height 33
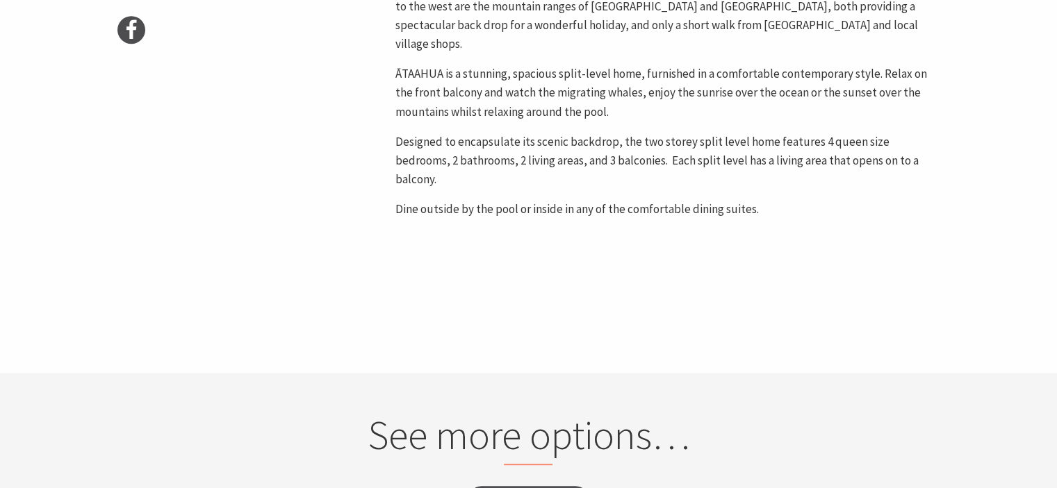
scroll to position [611, 0]
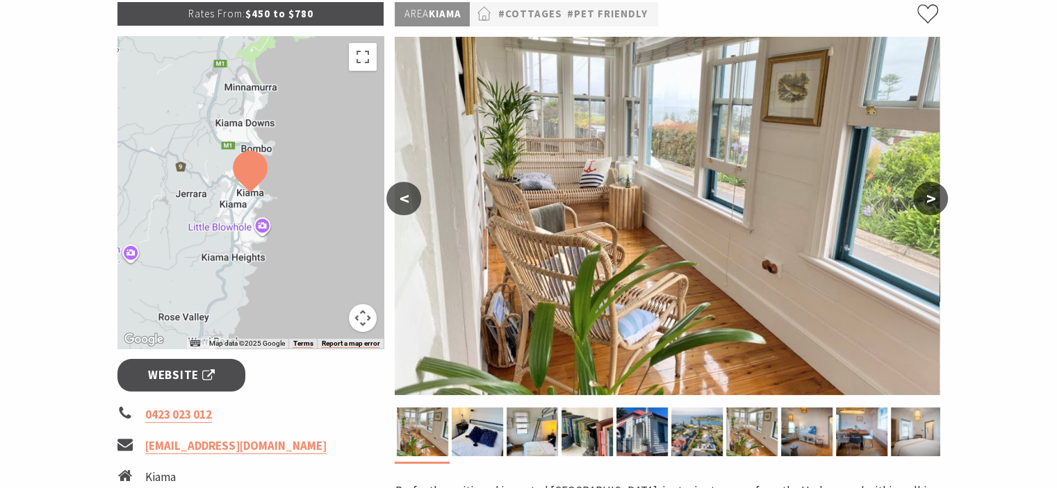
scroll to position [222, 0]
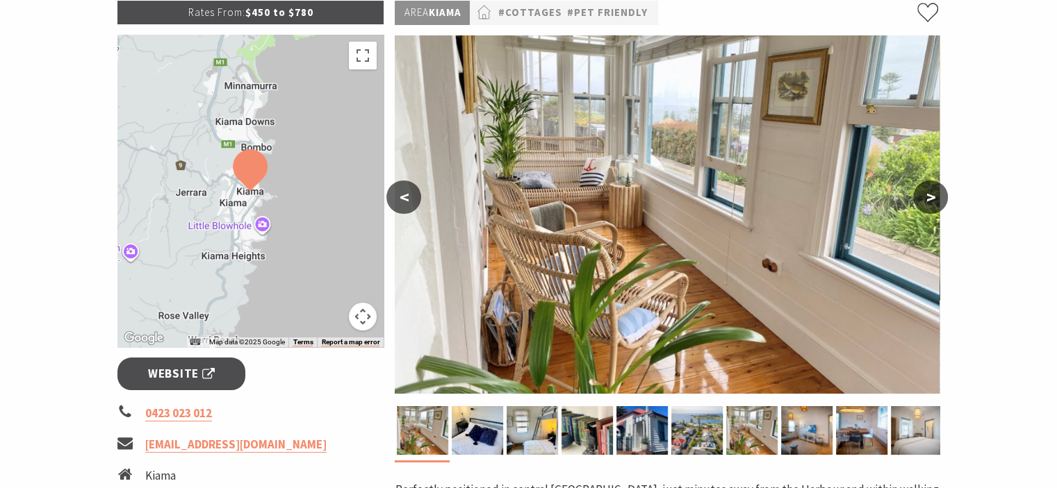
click at [935, 194] on button ">" at bounding box center [930, 197] width 35 height 33
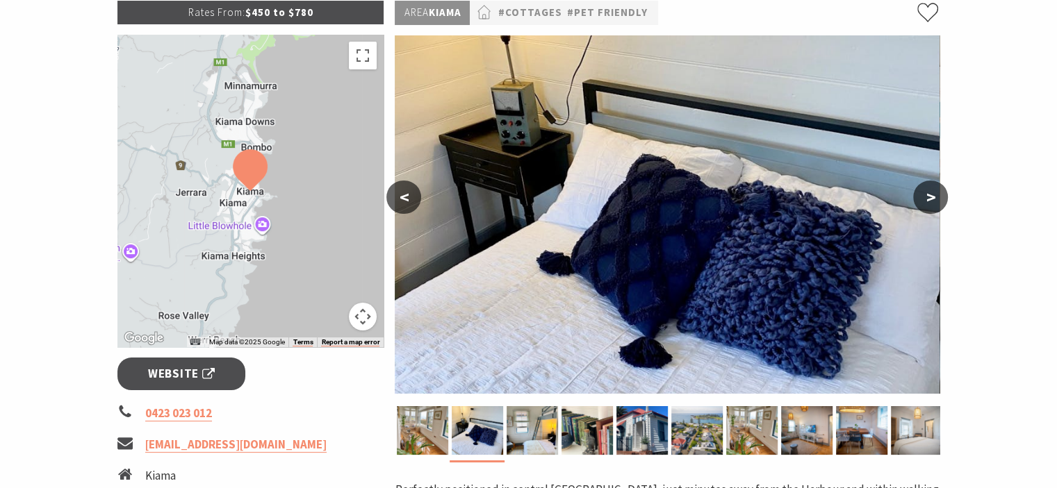
click at [935, 194] on button ">" at bounding box center [930, 197] width 35 height 33
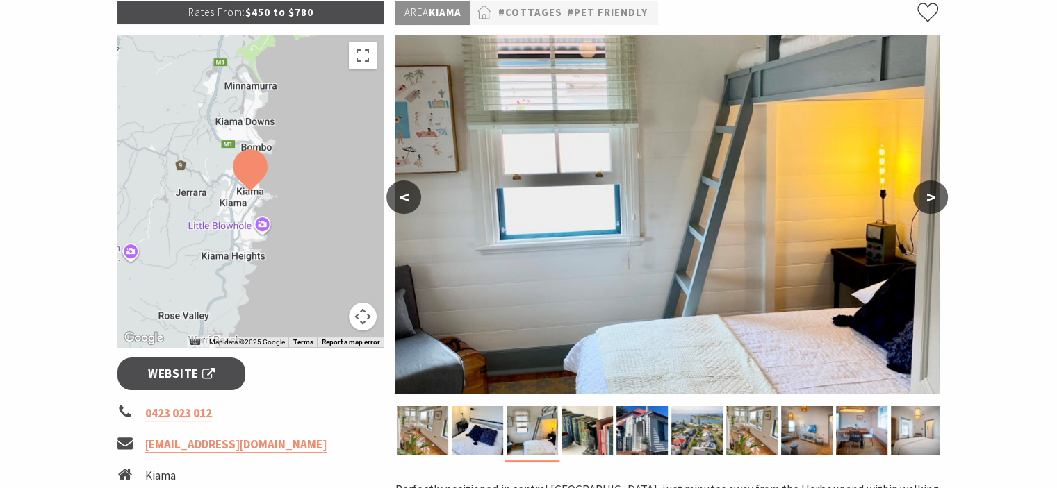
click at [935, 194] on button ">" at bounding box center [930, 197] width 35 height 33
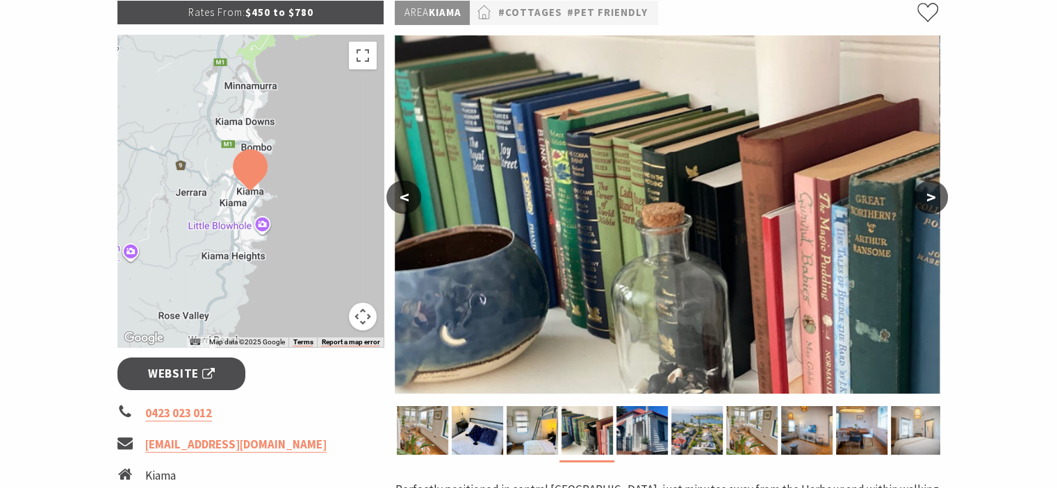
click at [935, 194] on button ">" at bounding box center [930, 197] width 35 height 33
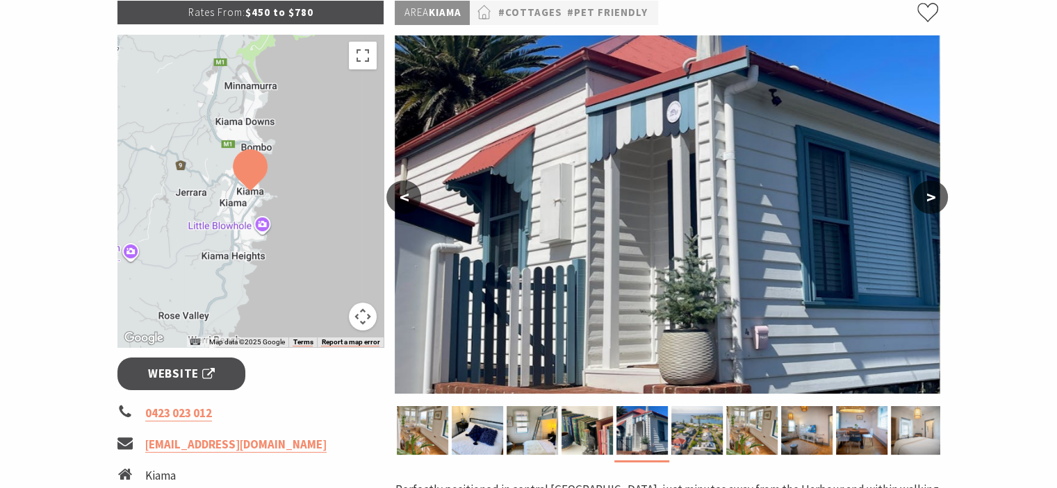
click at [935, 194] on button ">" at bounding box center [930, 197] width 35 height 33
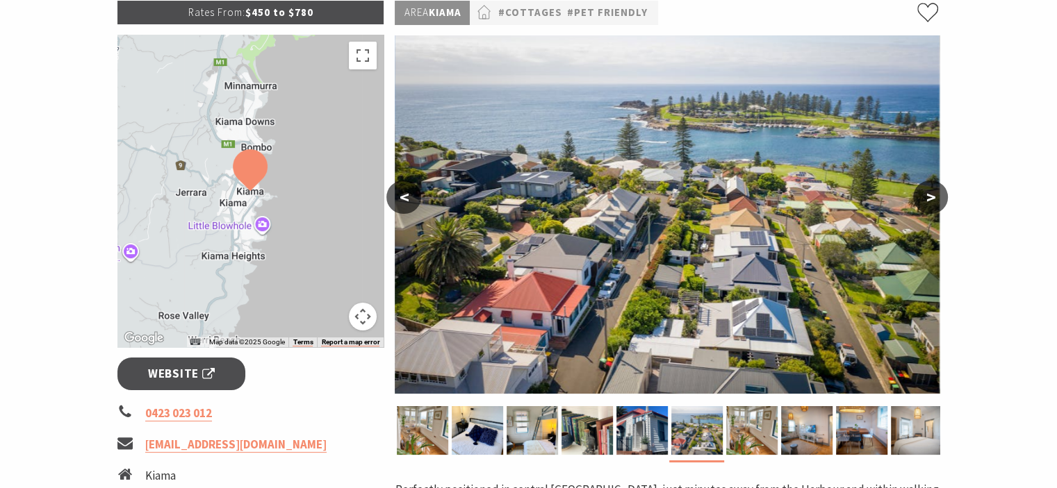
click at [935, 194] on button ">" at bounding box center [930, 197] width 35 height 33
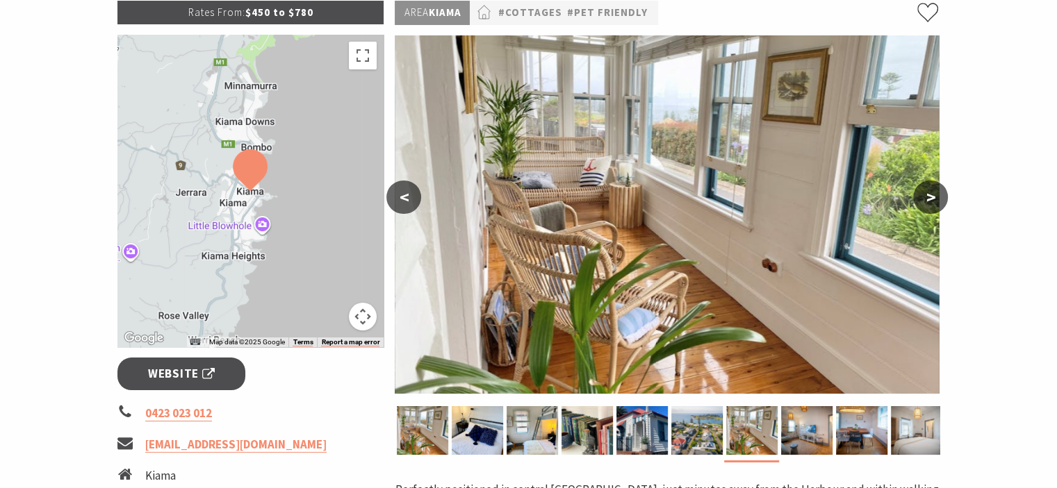
click at [935, 194] on button ">" at bounding box center [930, 197] width 35 height 33
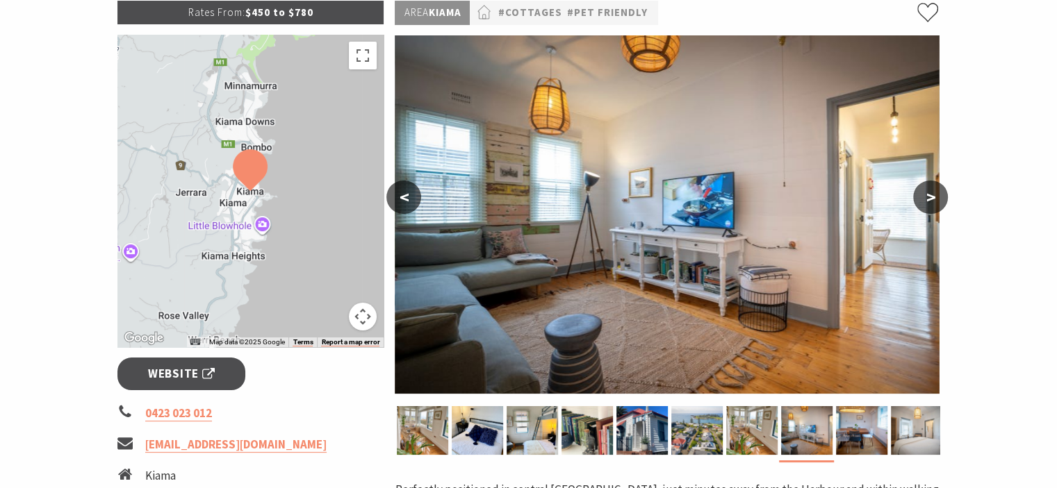
click at [935, 194] on button ">" at bounding box center [930, 197] width 35 height 33
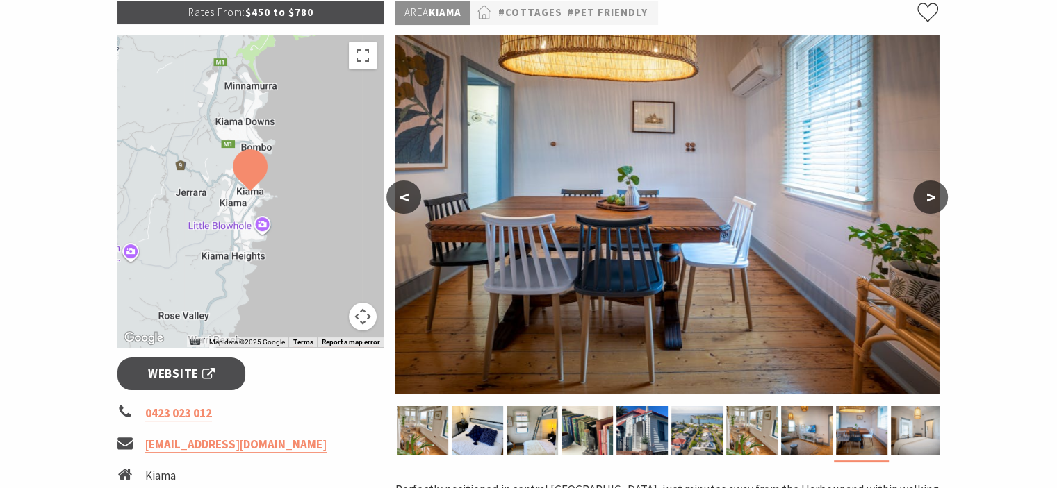
click at [935, 194] on button ">" at bounding box center [930, 197] width 35 height 33
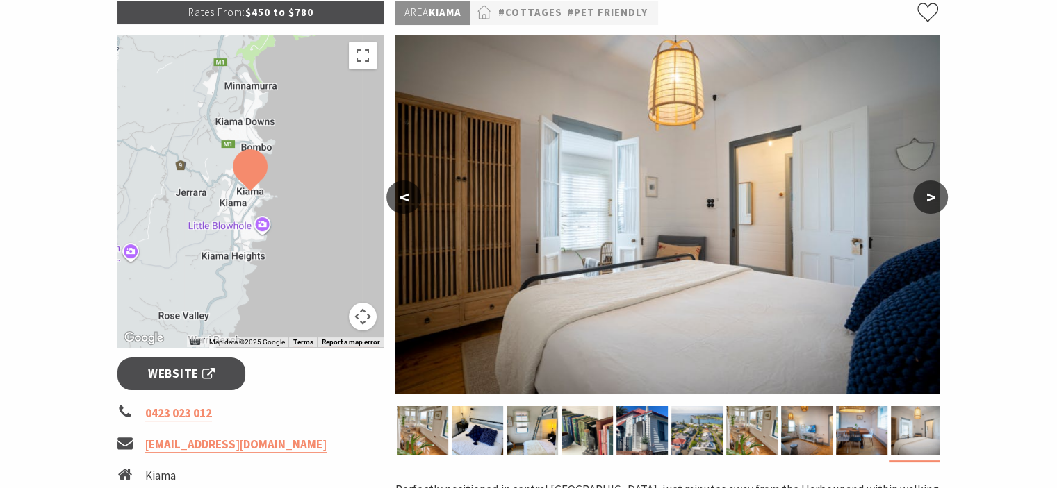
click at [935, 194] on button ">" at bounding box center [930, 197] width 35 height 33
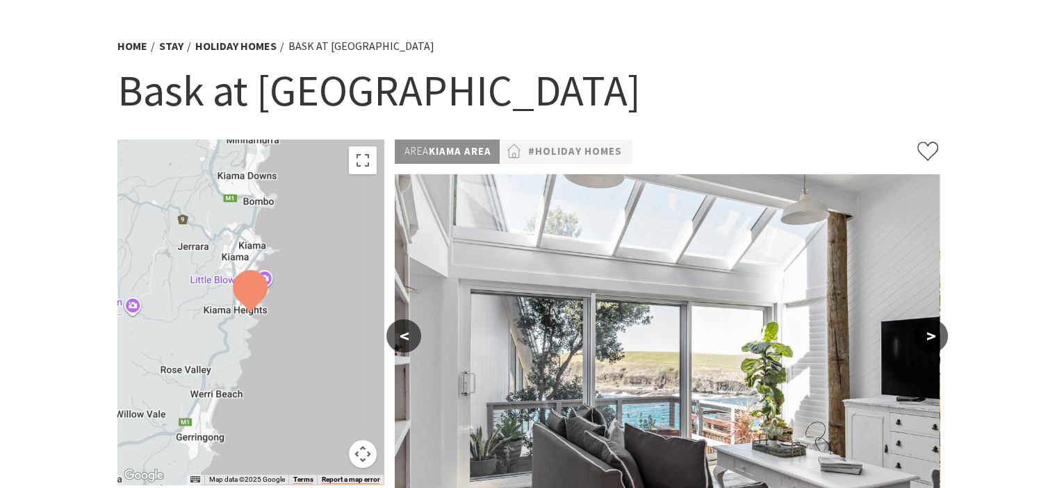
scroll to position [167, 0]
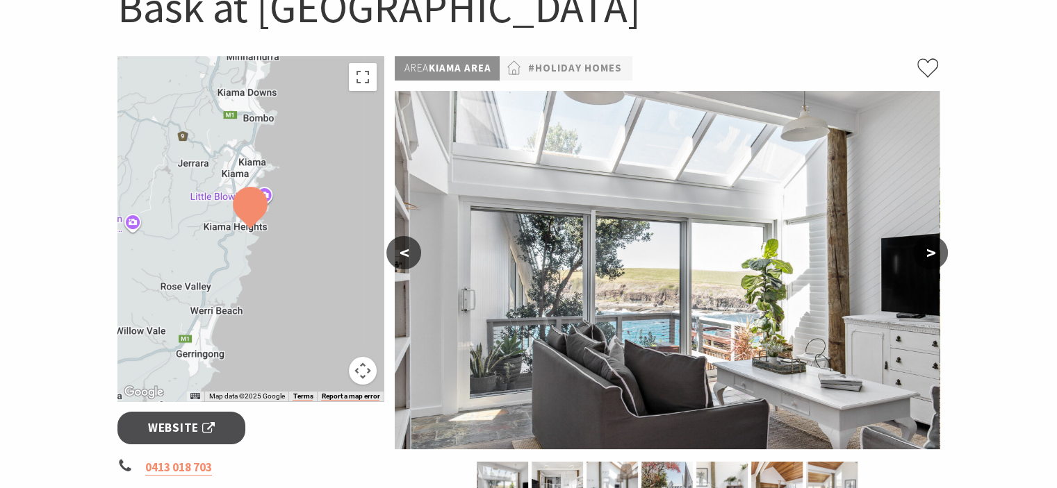
click at [928, 254] on button ">" at bounding box center [930, 252] width 35 height 33
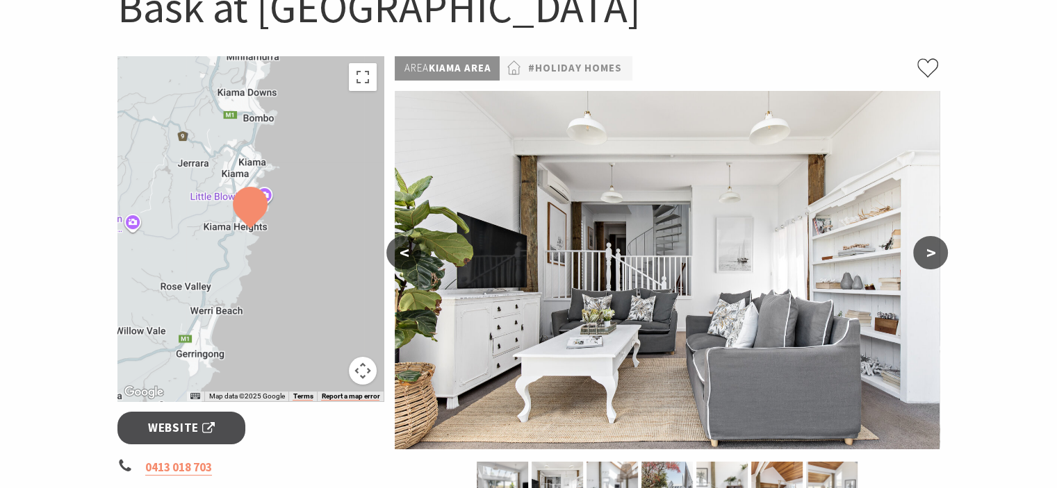
click at [928, 254] on button ">" at bounding box center [930, 252] width 35 height 33
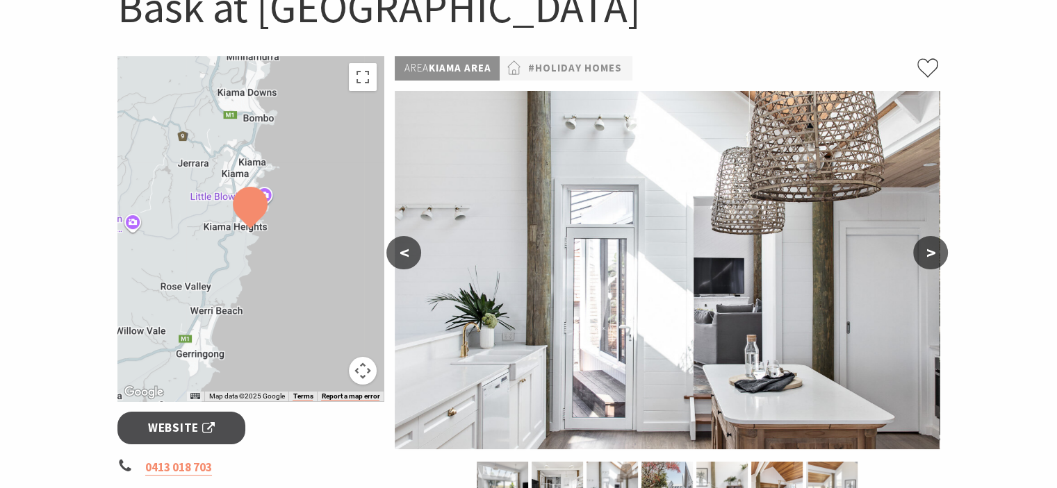
click at [928, 254] on button ">" at bounding box center [930, 252] width 35 height 33
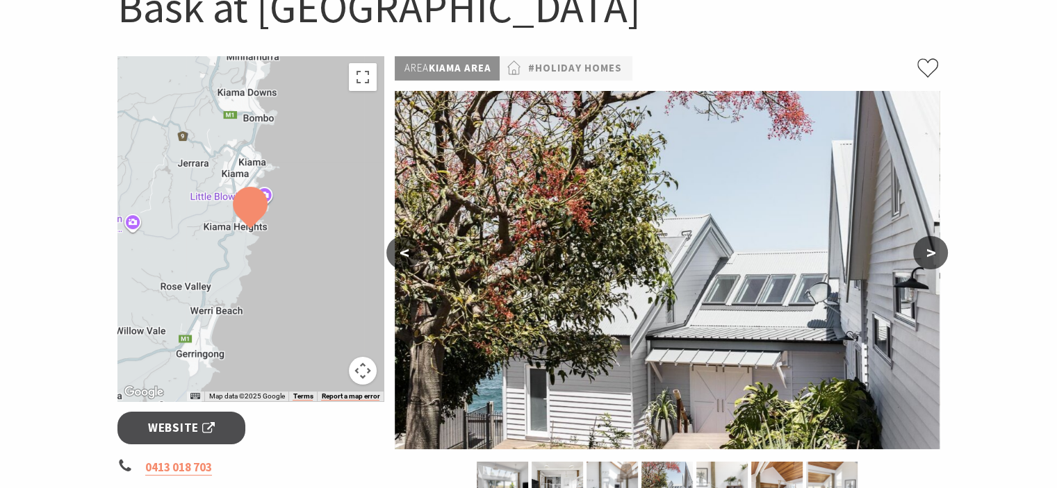
click at [928, 254] on button ">" at bounding box center [930, 252] width 35 height 33
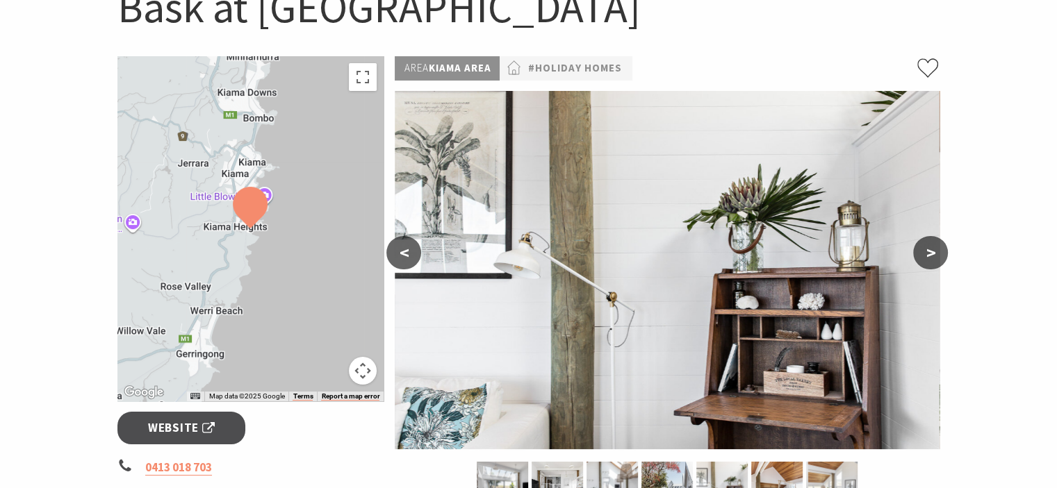
click at [928, 254] on button ">" at bounding box center [930, 252] width 35 height 33
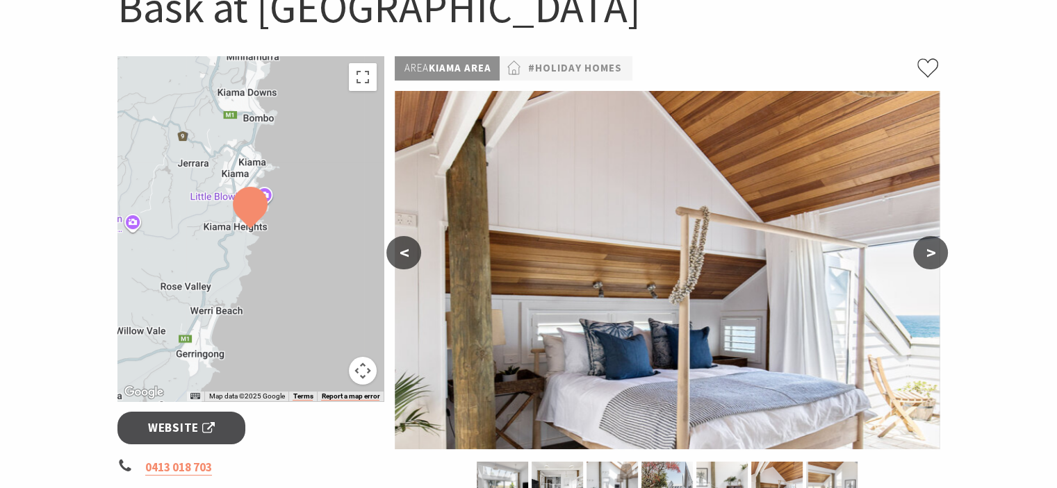
click at [928, 254] on button ">" at bounding box center [930, 252] width 35 height 33
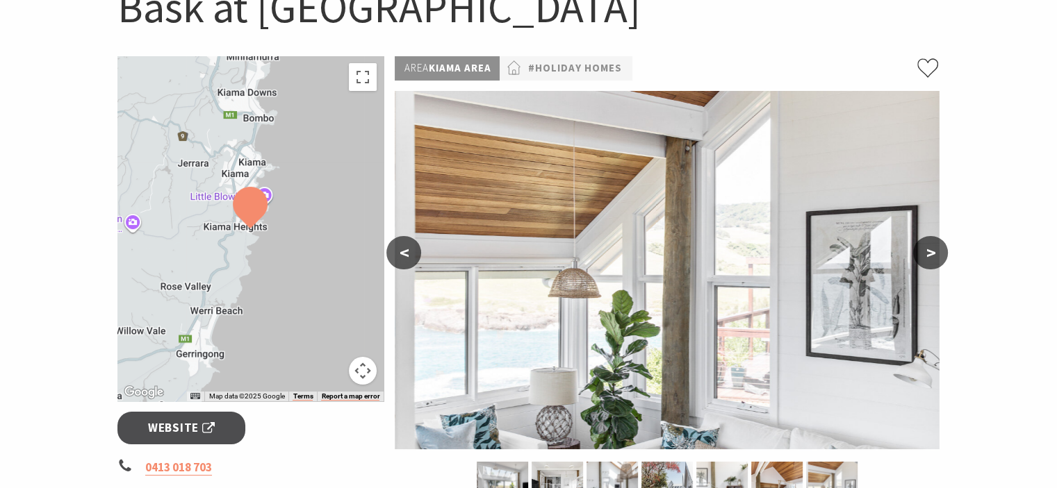
click at [928, 254] on button ">" at bounding box center [930, 252] width 35 height 33
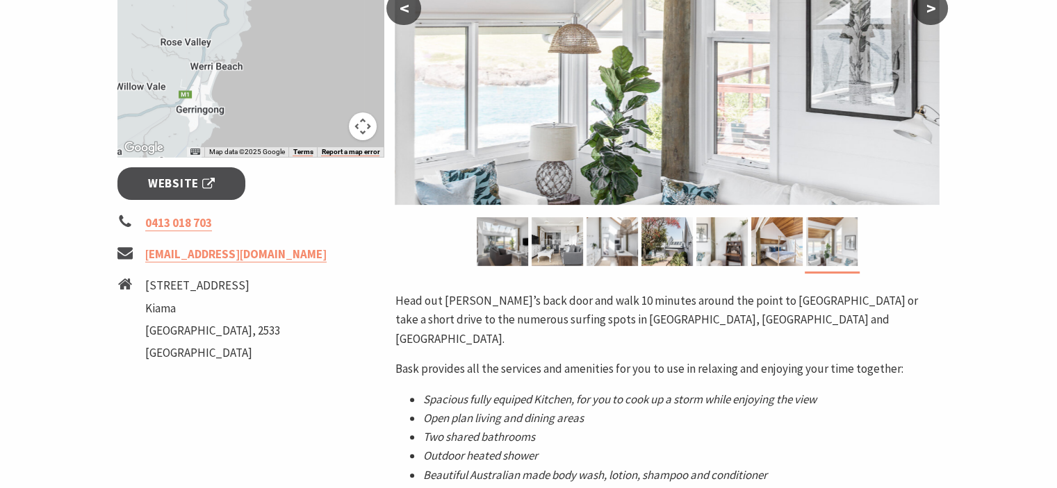
scroll to position [417, 0]
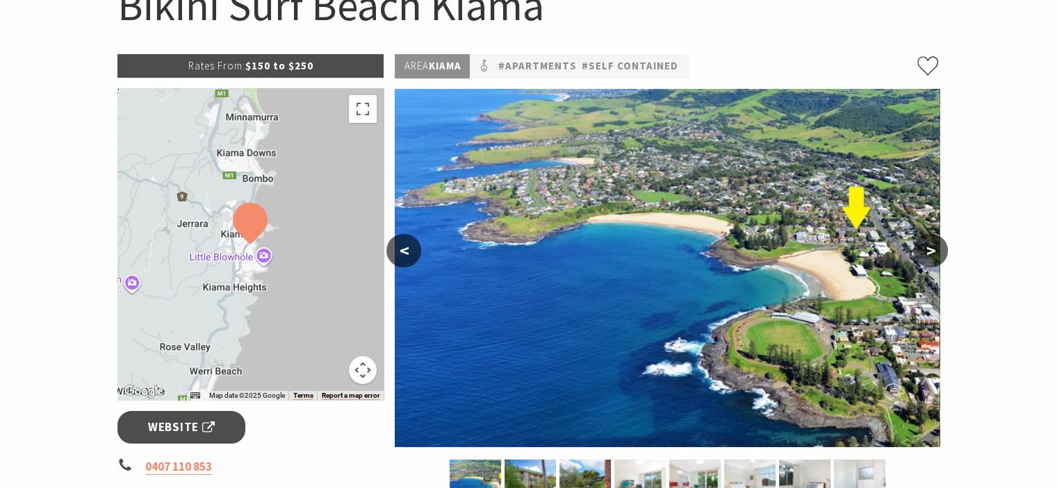
scroll to position [195, 0]
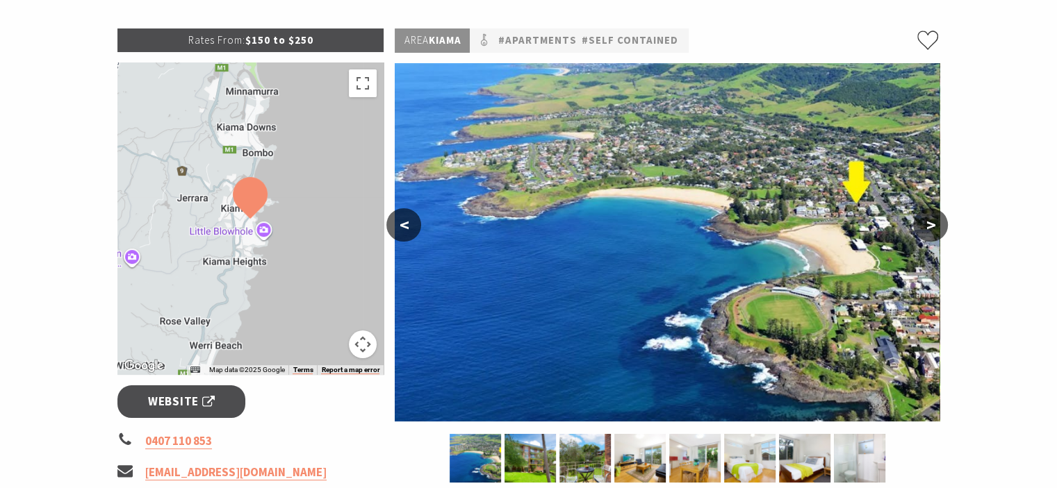
click at [929, 230] on button ">" at bounding box center [930, 224] width 35 height 33
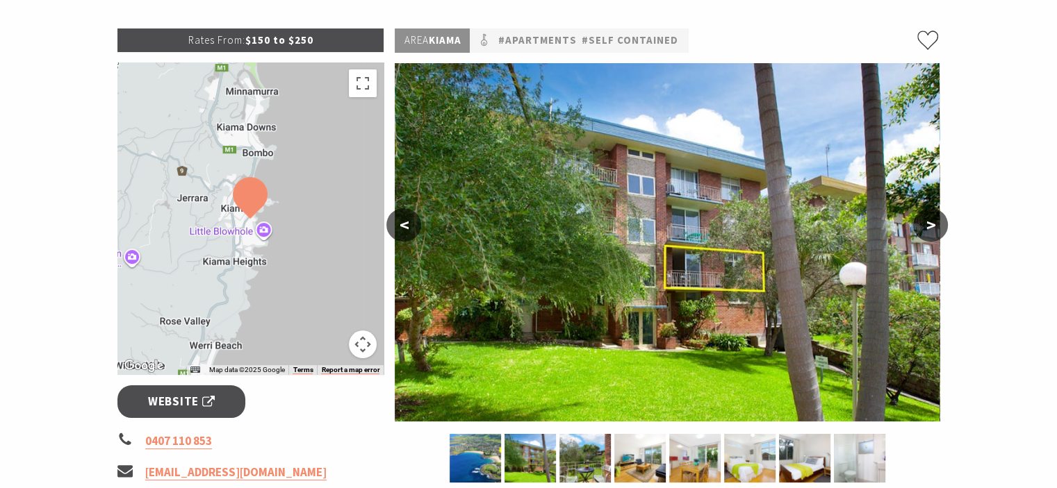
click at [929, 230] on button ">" at bounding box center [930, 224] width 35 height 33
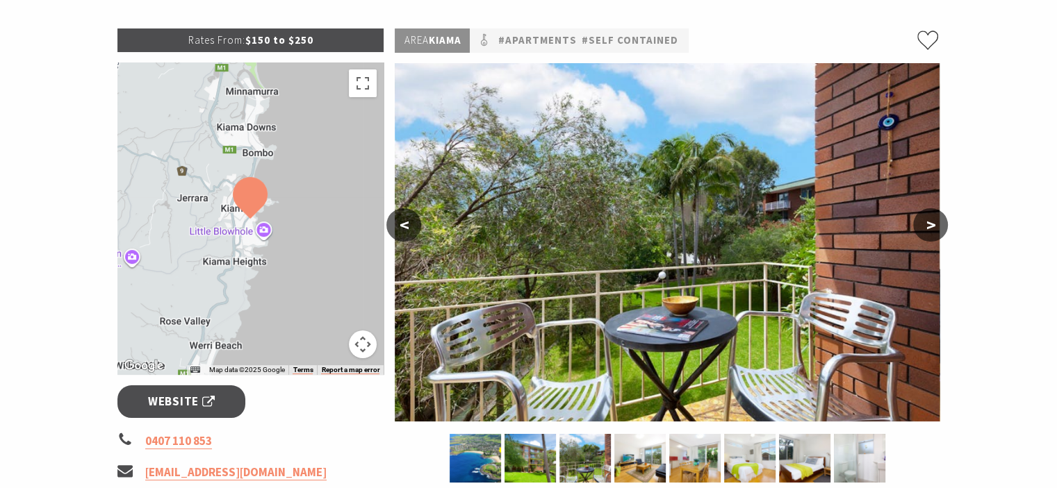
click at [929, 230] on button ">" at bounding box center [930, 224] width 35 height 33
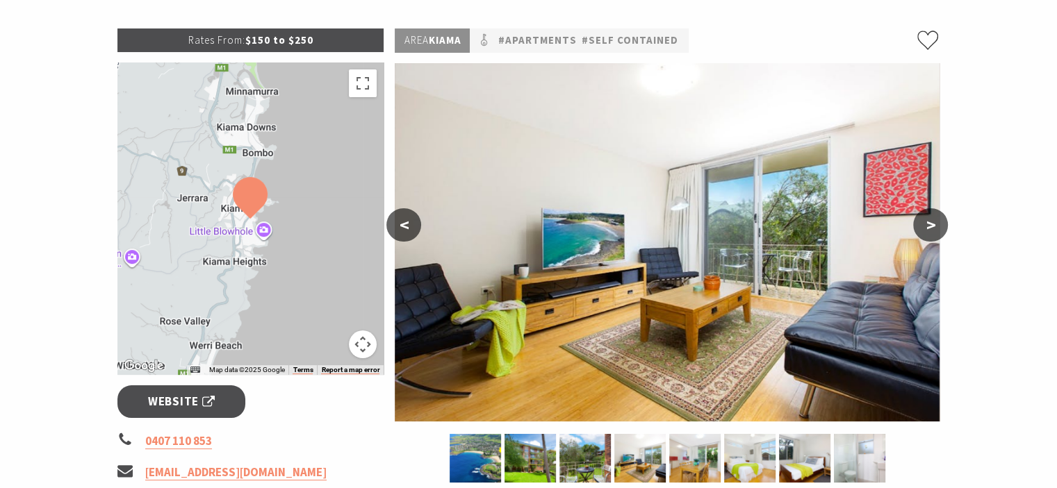
click at [929, 230] on button ">" at bounding box center [930, 224] width 35 height 33
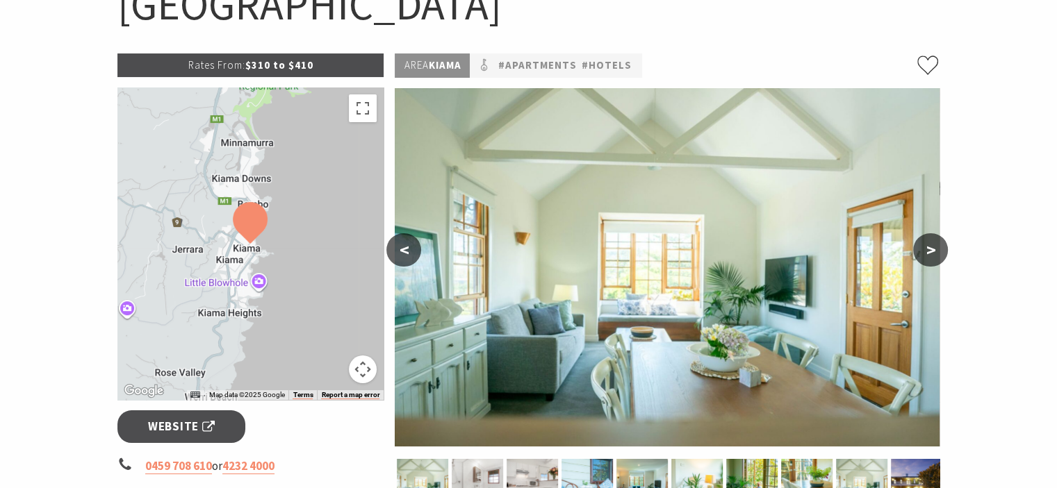
scroll to position [195, 0]
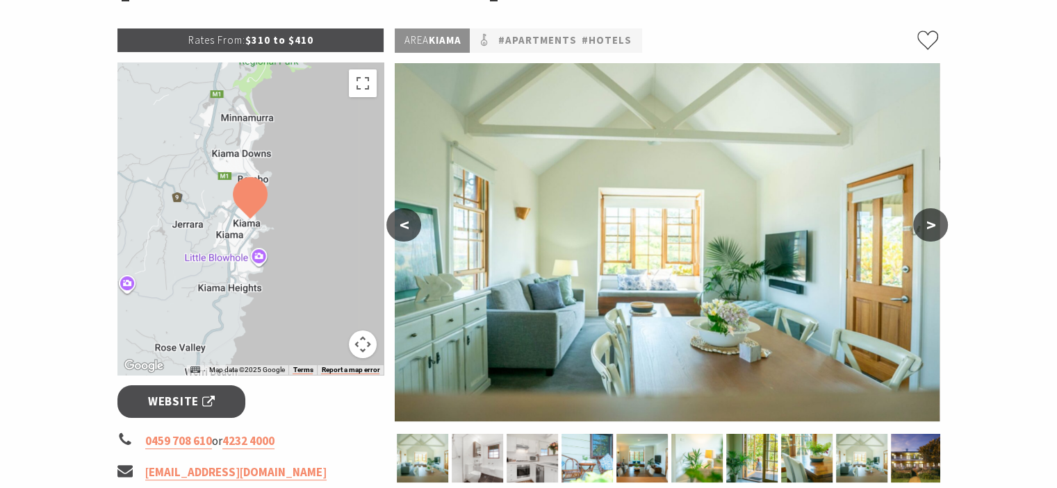
click at [931, 229] on button ">" at bounding box center [930, 224] width 35 height 33
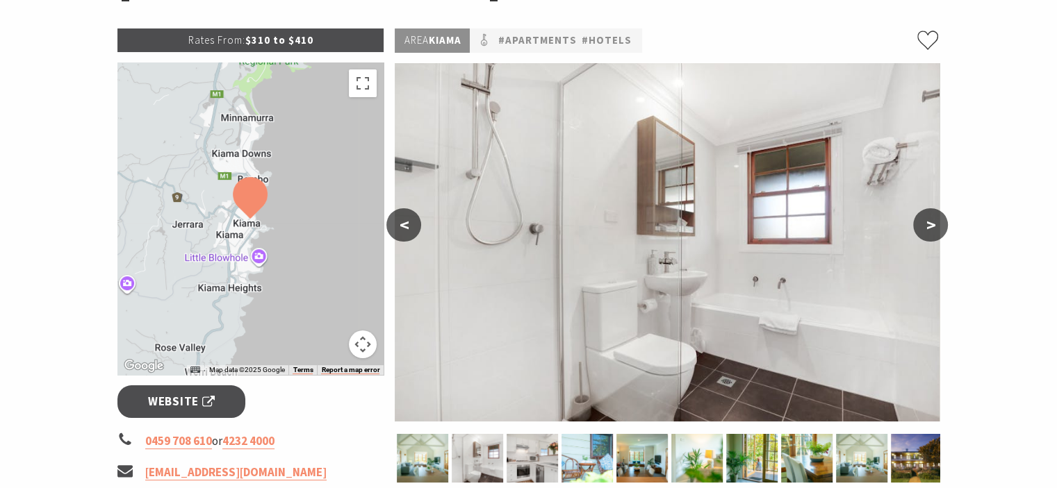
click at [931, 229] on button ">" at bounding box center [930, 224] width 35 height 33
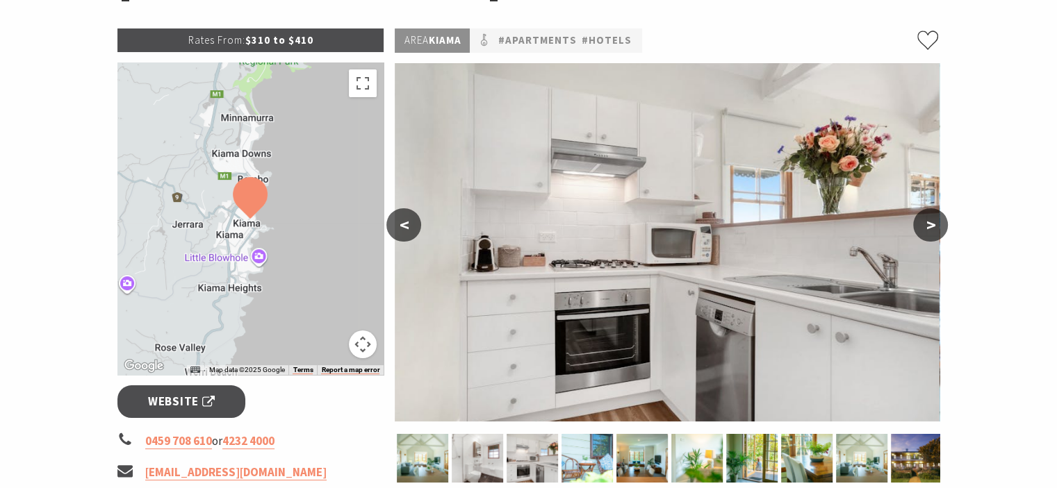
click at [931, 229] on button ">" at bounding box center [930, 224] width 35 height 33
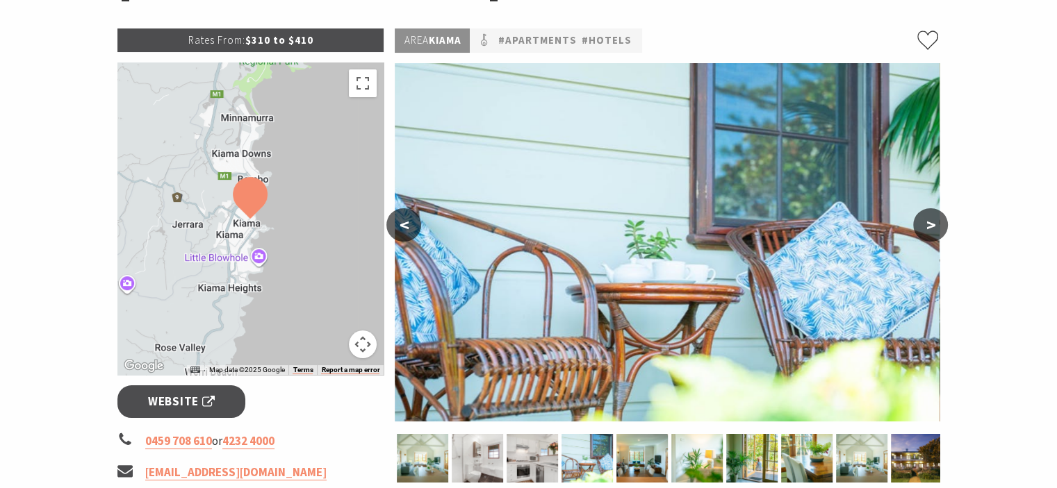
click at [931, 229] on button ">" at bounding box center [930, 224] width 35 height 33
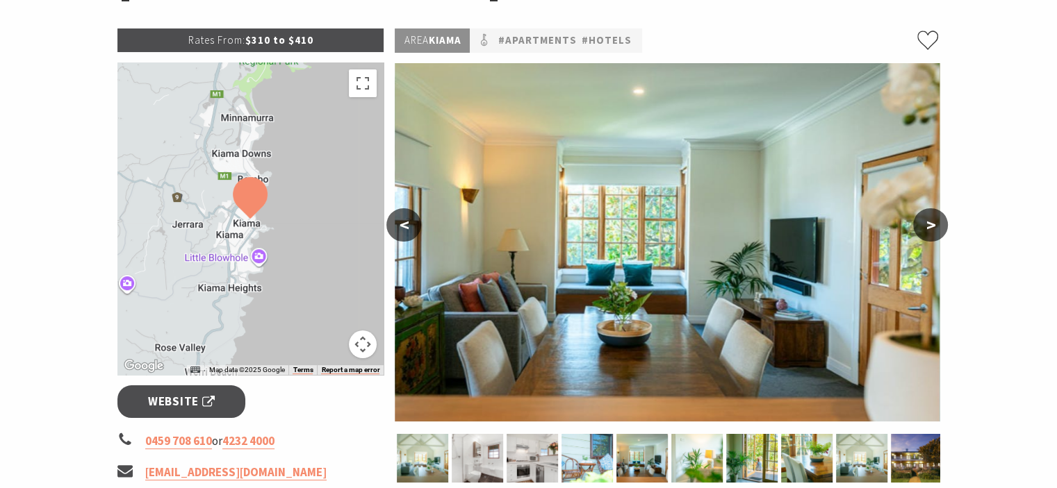
click at [931, 229] on button ">" at bounding box center [930, 224] width 35 height 33
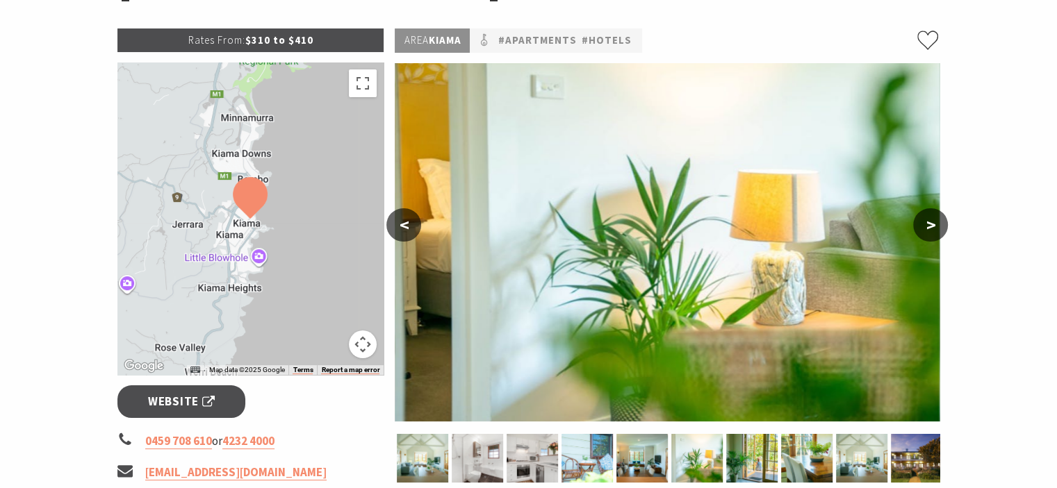
click at [931, 229] on button ">" at bounding box center [930, 224] width 35 height 33
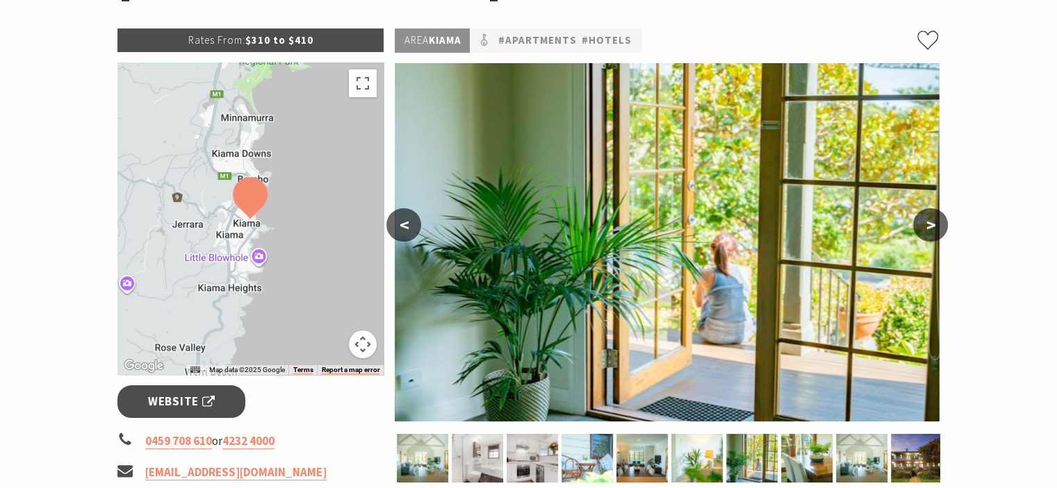
click at [931, 229] on button ">" at bounding box center [930, 224] width 35 height 33
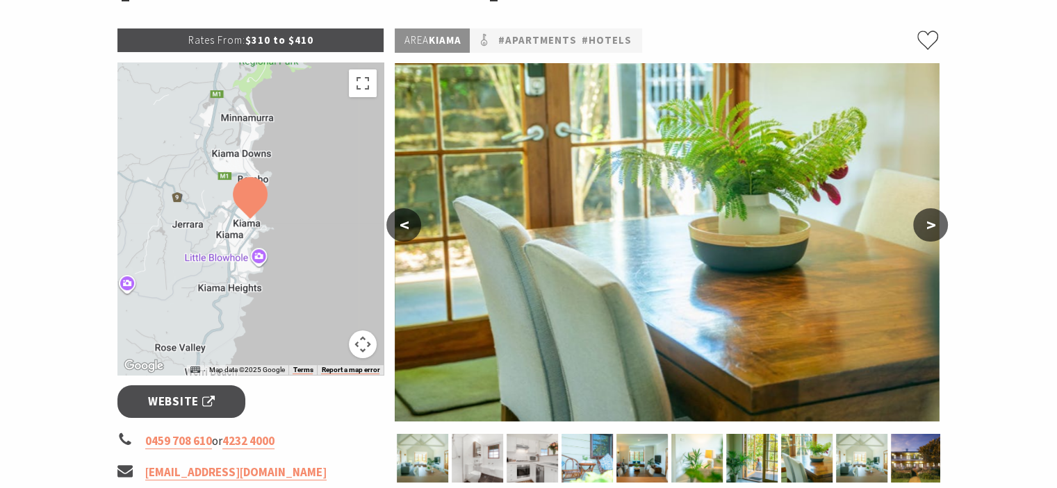
click at [931, 229] on button ">" at bounding box center [930, 224] width 35 height 33
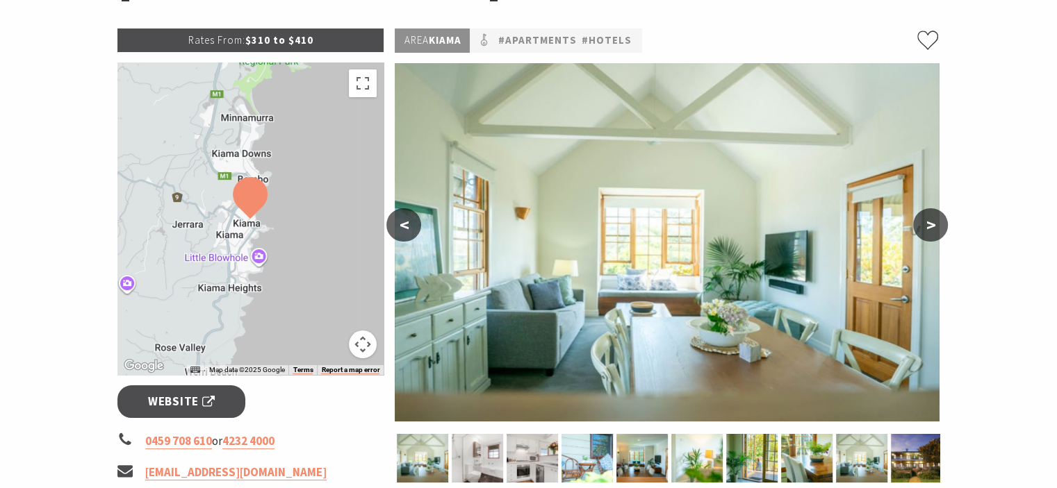
click at [931, 229] on button ">" at bounding box center [930, 224] width 35 height 33
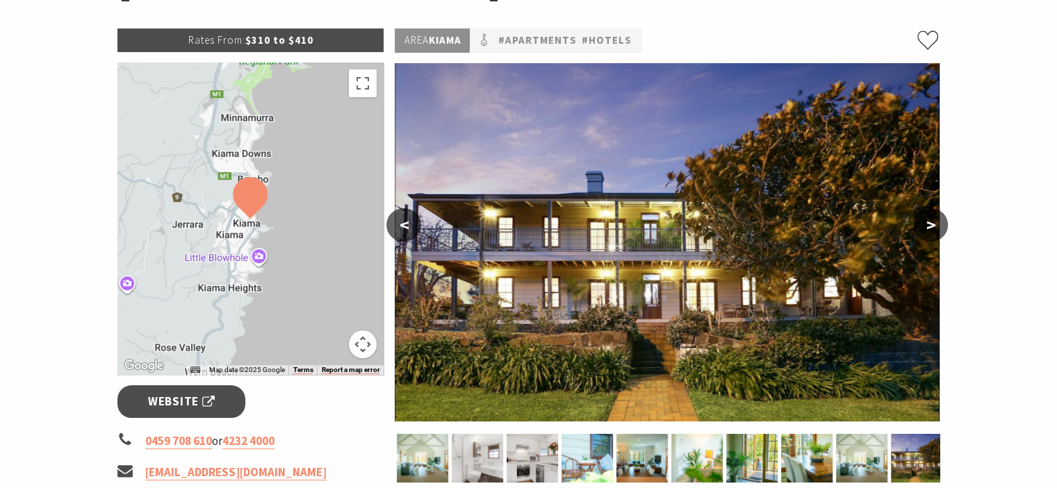
click at [931, 229] on button ">" at bounding box center [930, 224] width 35 height 33
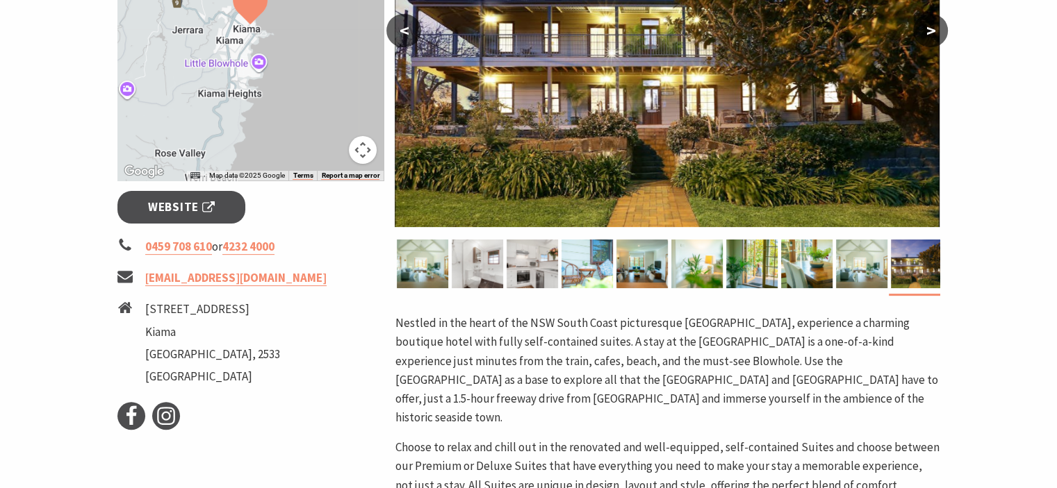
scroll to position [417, 0]
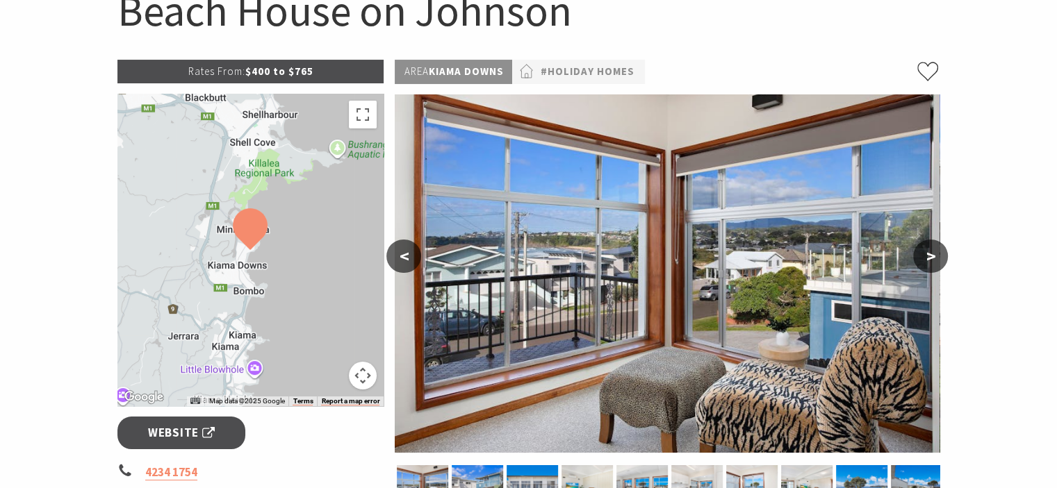
scroll to position [195, 0]
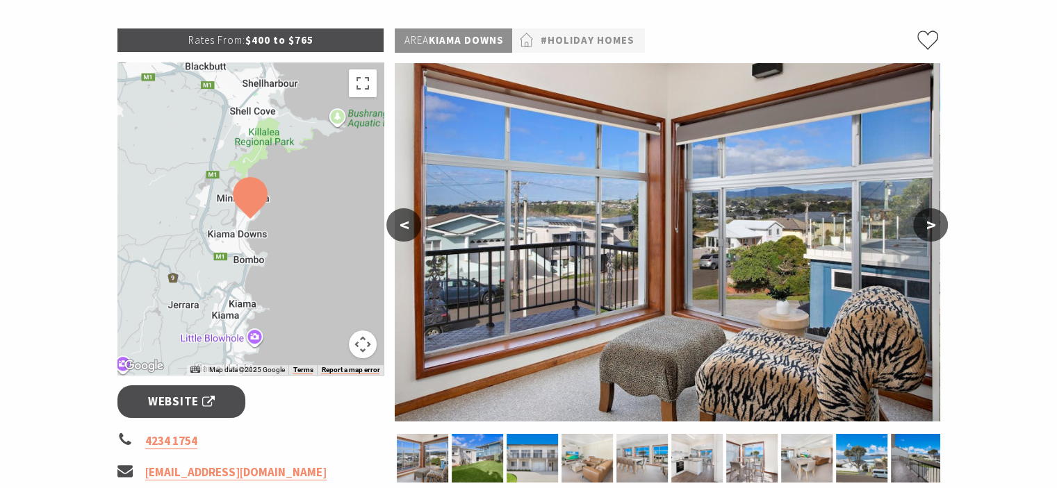
click at [939, 212] on button ">" at bounding box center [930, 224] width 35 height 33
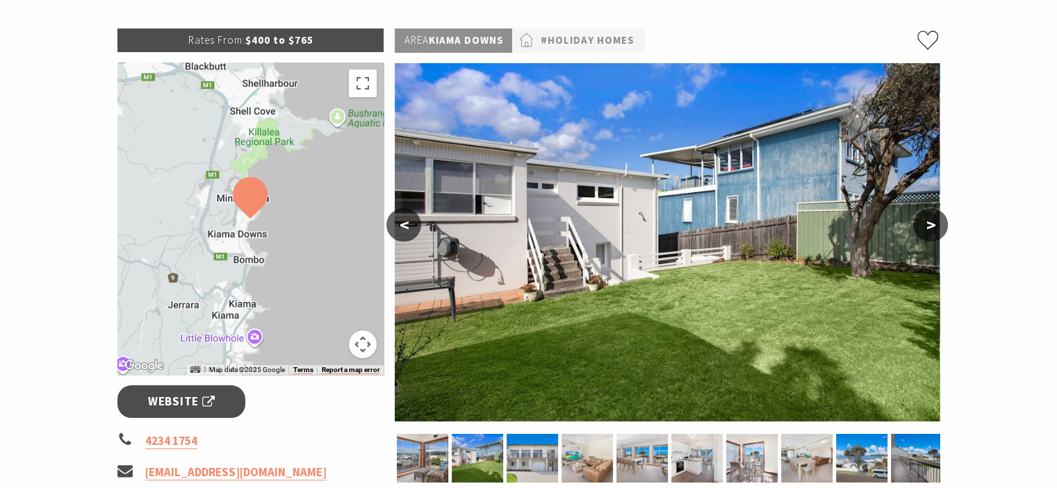
click at [939, 212] on button ">" at bounding box center [930, 224] width 35 height 33
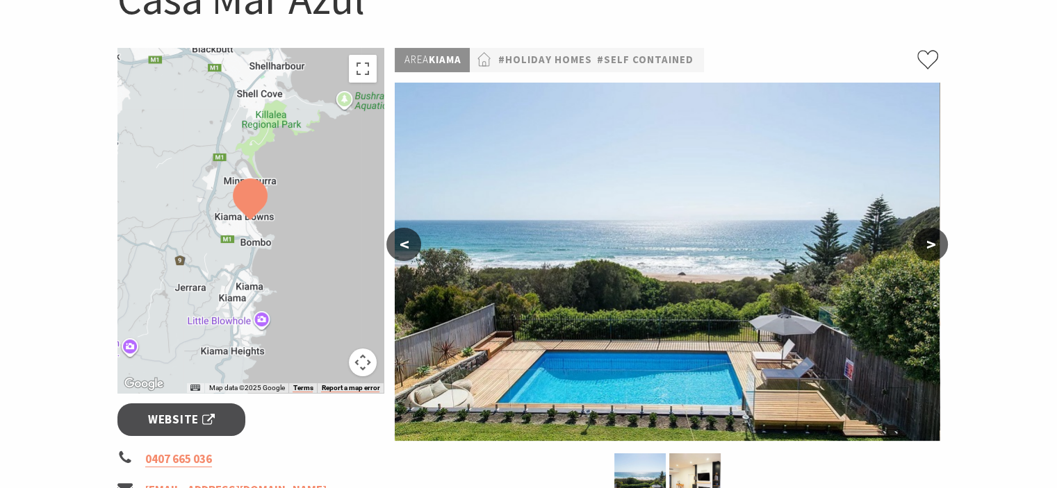
scroll to position [195, 0]
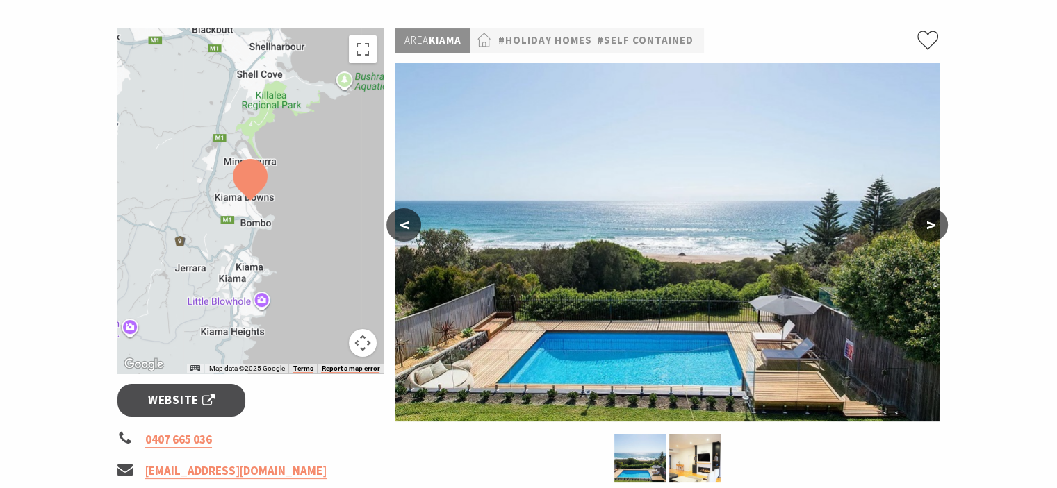
click at [933, 225] on button ">" at bounding box center [930, 224] width 35 height 33
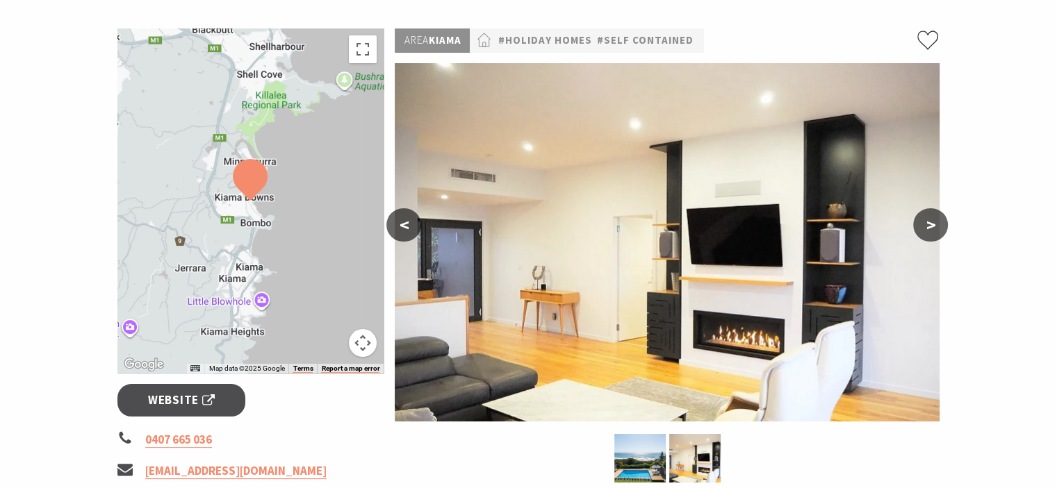
click at [933, 225] on button ">" at bounding box center [930, 224] width 35 height 33
click at [932, 215] on button ">" at bounding box center [930, 224] width 35 height 33
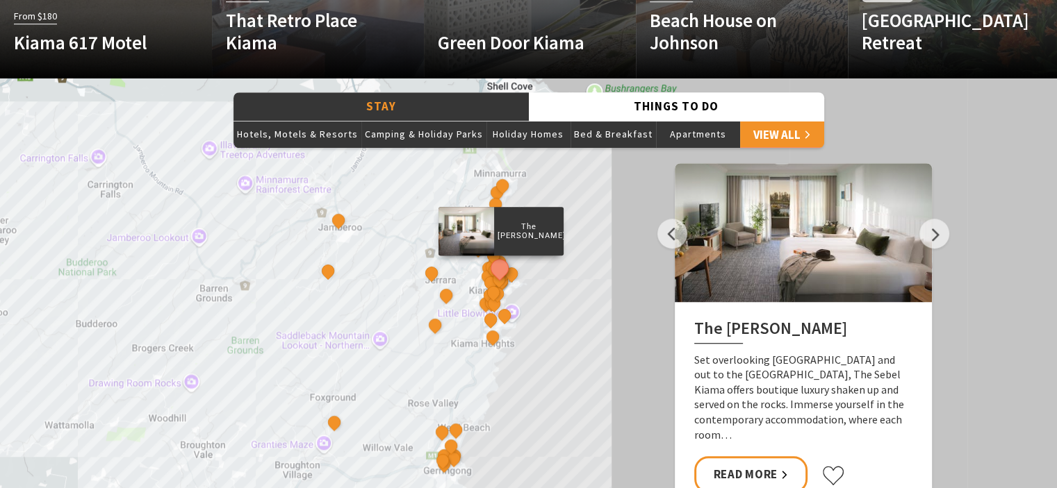
scroll to position [1140, 0]
